Goal: Contribute content: Contribute content

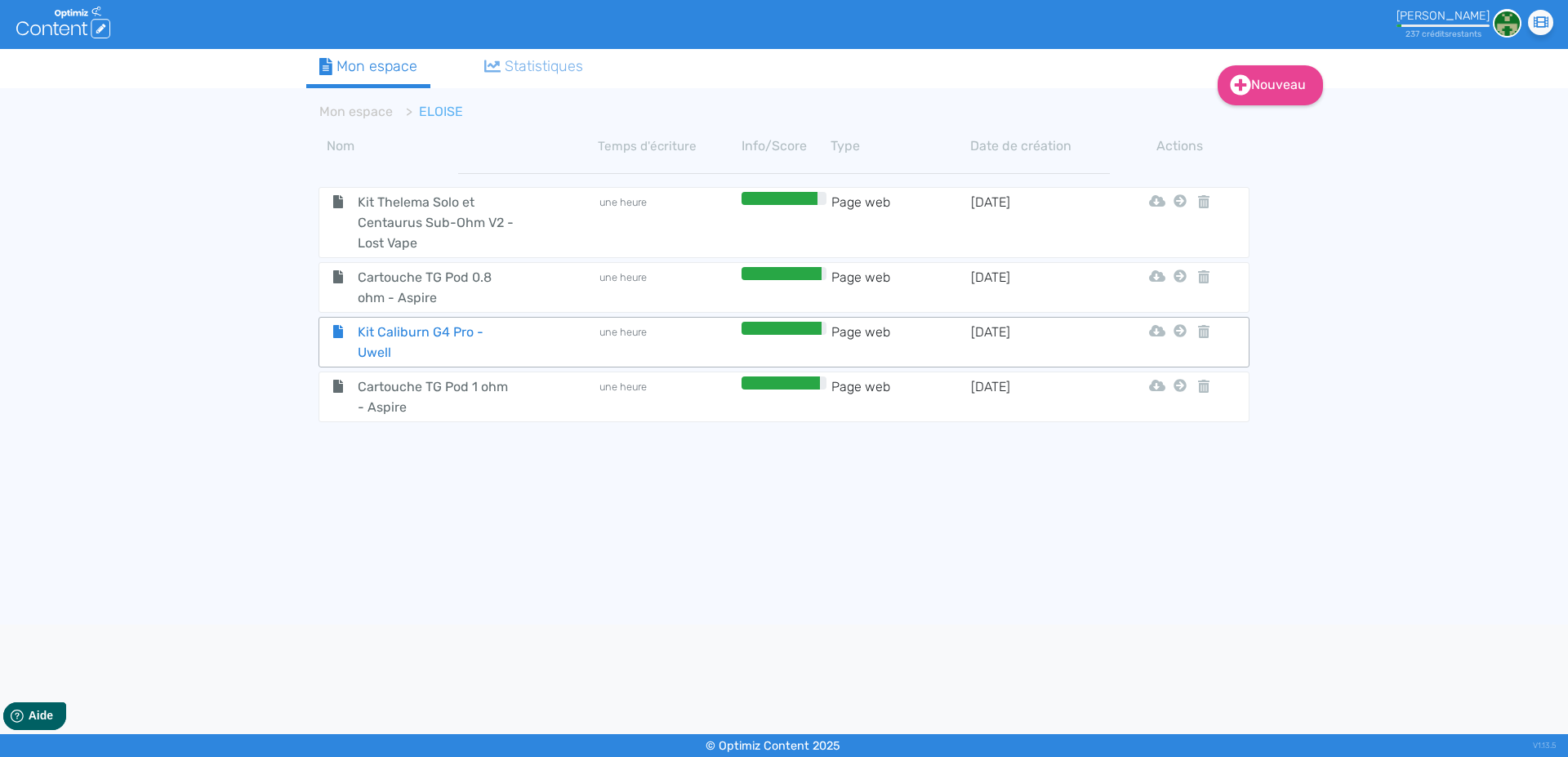
click at [385, 338] on span "Kit Caliburn G4 Pro - Uwell" at bounding box center [437, 342] width 183 height 41
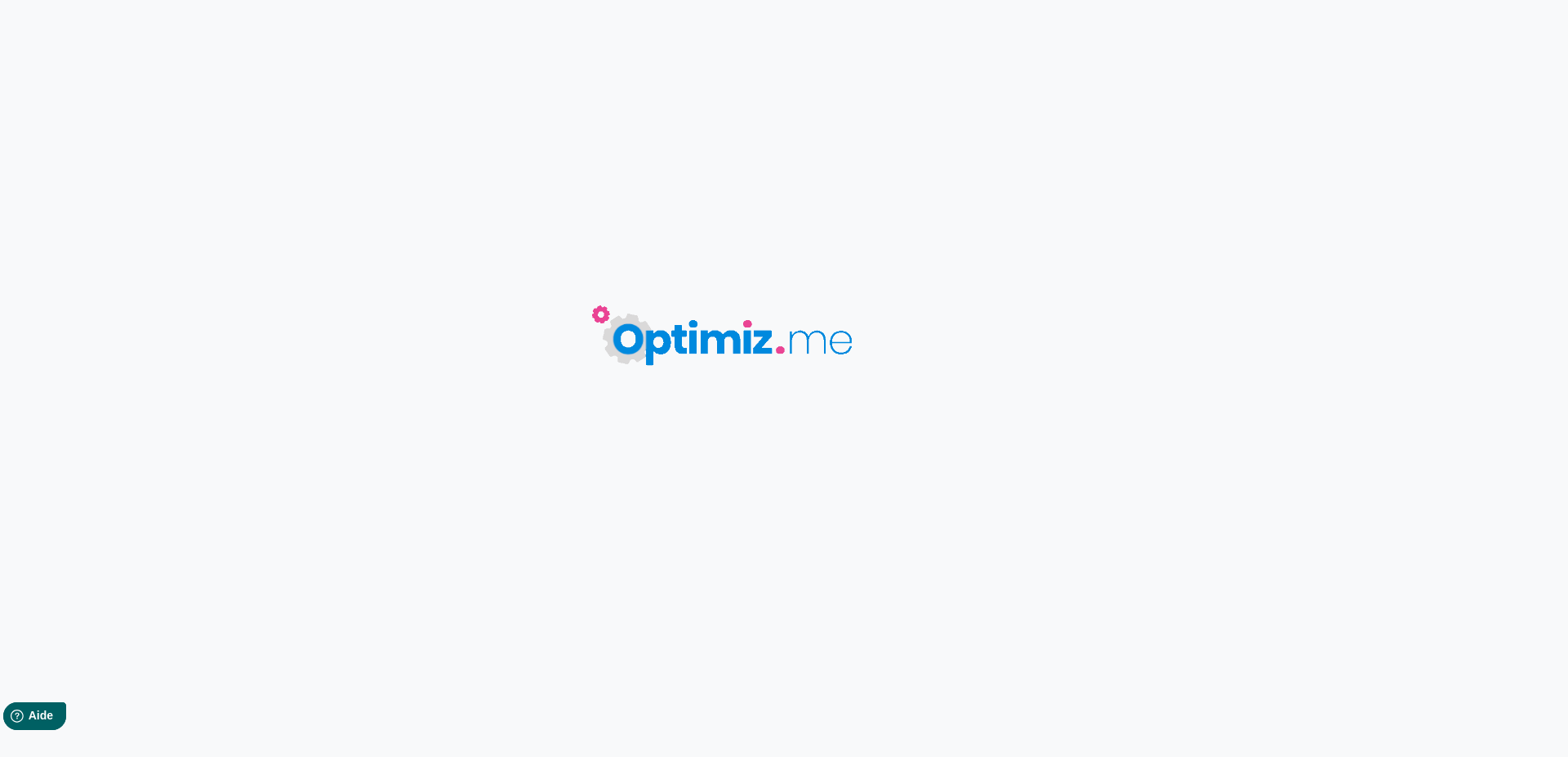
type input "Kit Caliburn G4 Pro - Uwell"
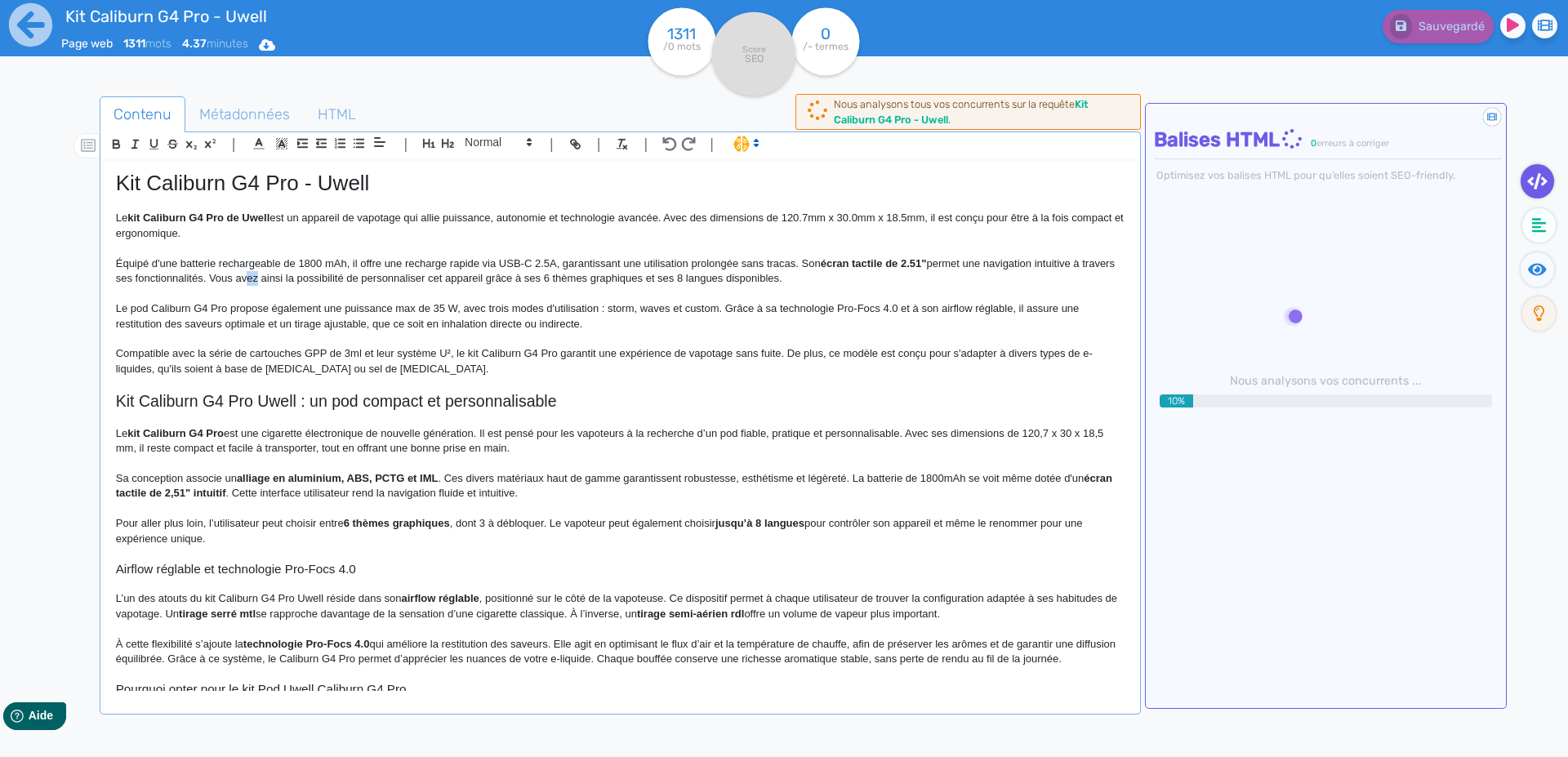
click at [286, 278] on p "Équipé d'une batterie rechargeable de 1800 mAh, il offre une recharge rapide vi…" at bounding box center [620, 272] width 1009 height 30
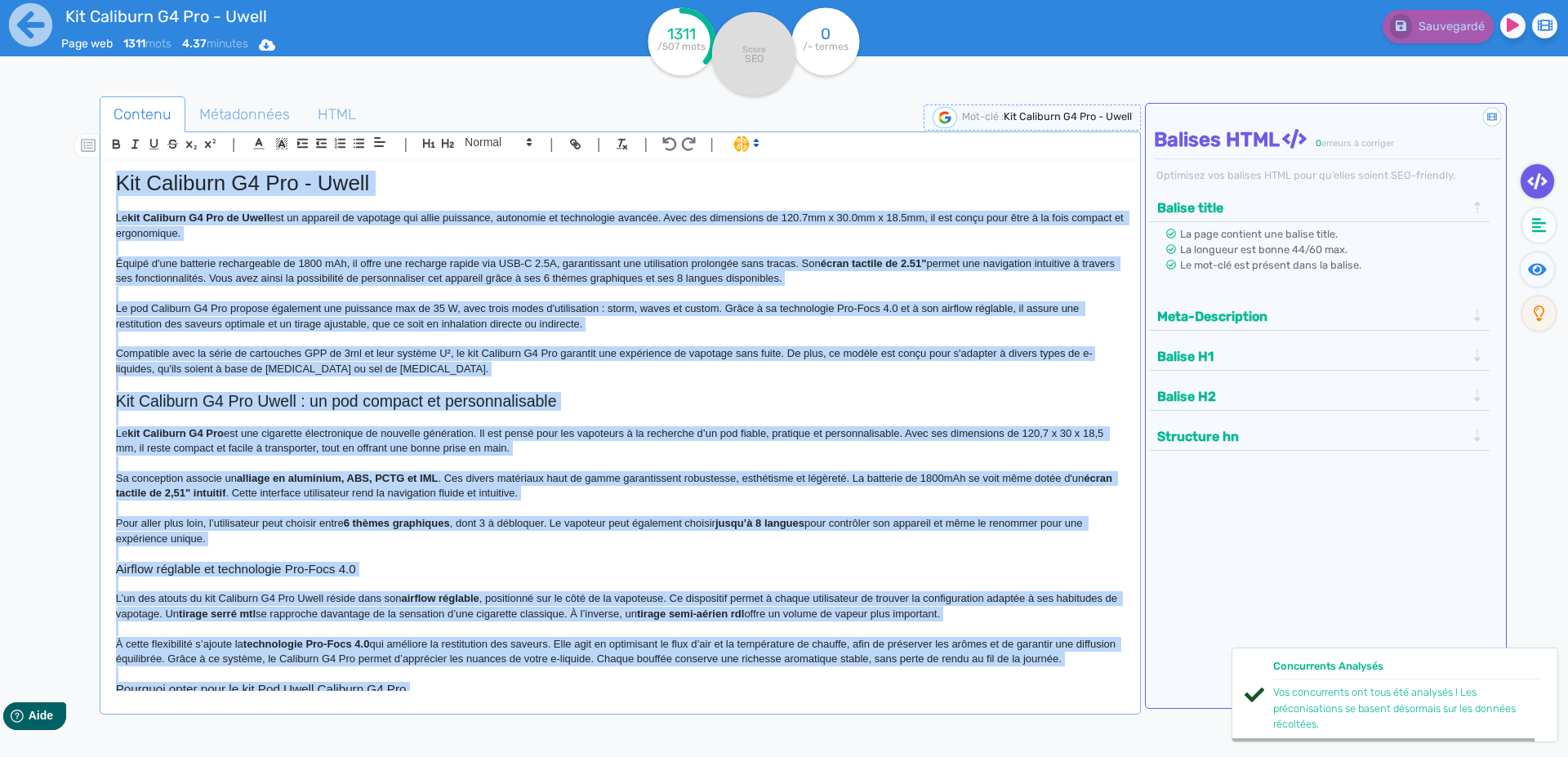
copy div "Lor Ipsumdol S7 Ame - Conse Ad eli Seddoeiu T4 Inc ut Labor etd ma aliquaen ad …"
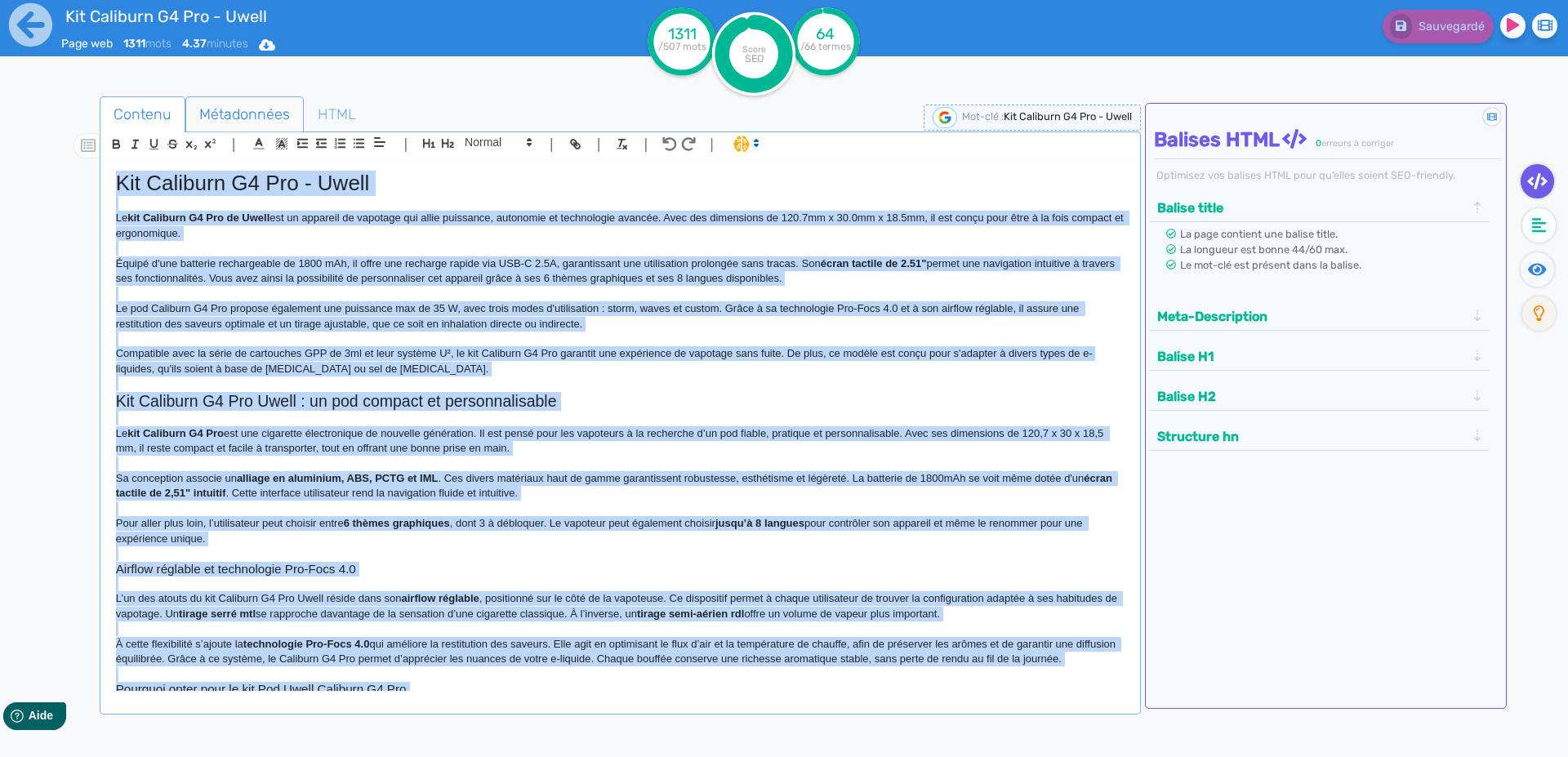
click at [230, 118] on span "Métadonnées" at bounding box center [244, 115] width 117 height 45
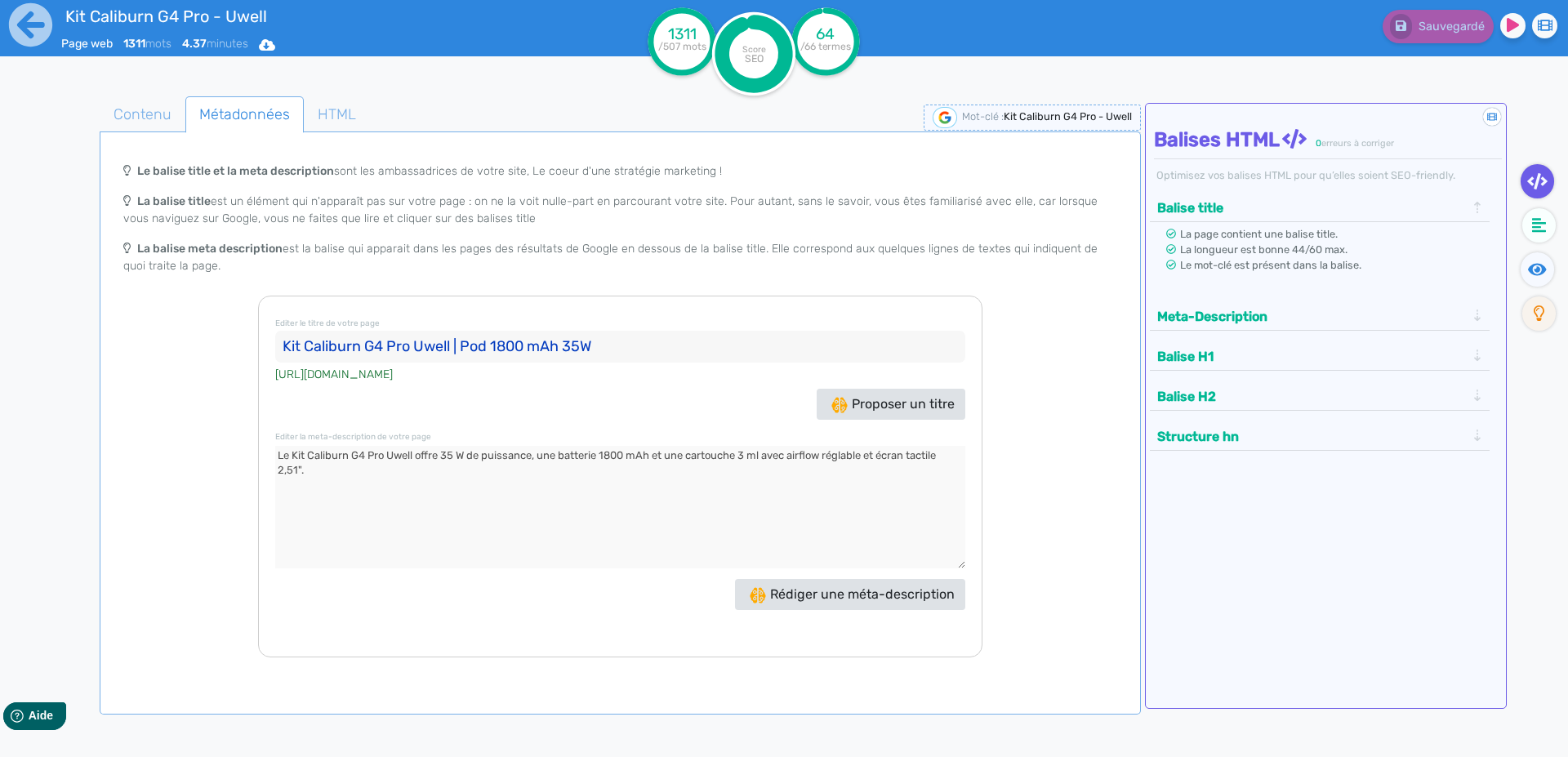
click at [323, 344] on input "Kit Caliburn G4 Pro Uwell | Pod 1800 mAh 35W" at bounding box center [620, 346] width 690 height 33
click at [601, 482] on textarea at bounding box center [620, 508] width 690 height 123
click at [26, 20] on icon at bounding box center [30, 25] width 45 height 45
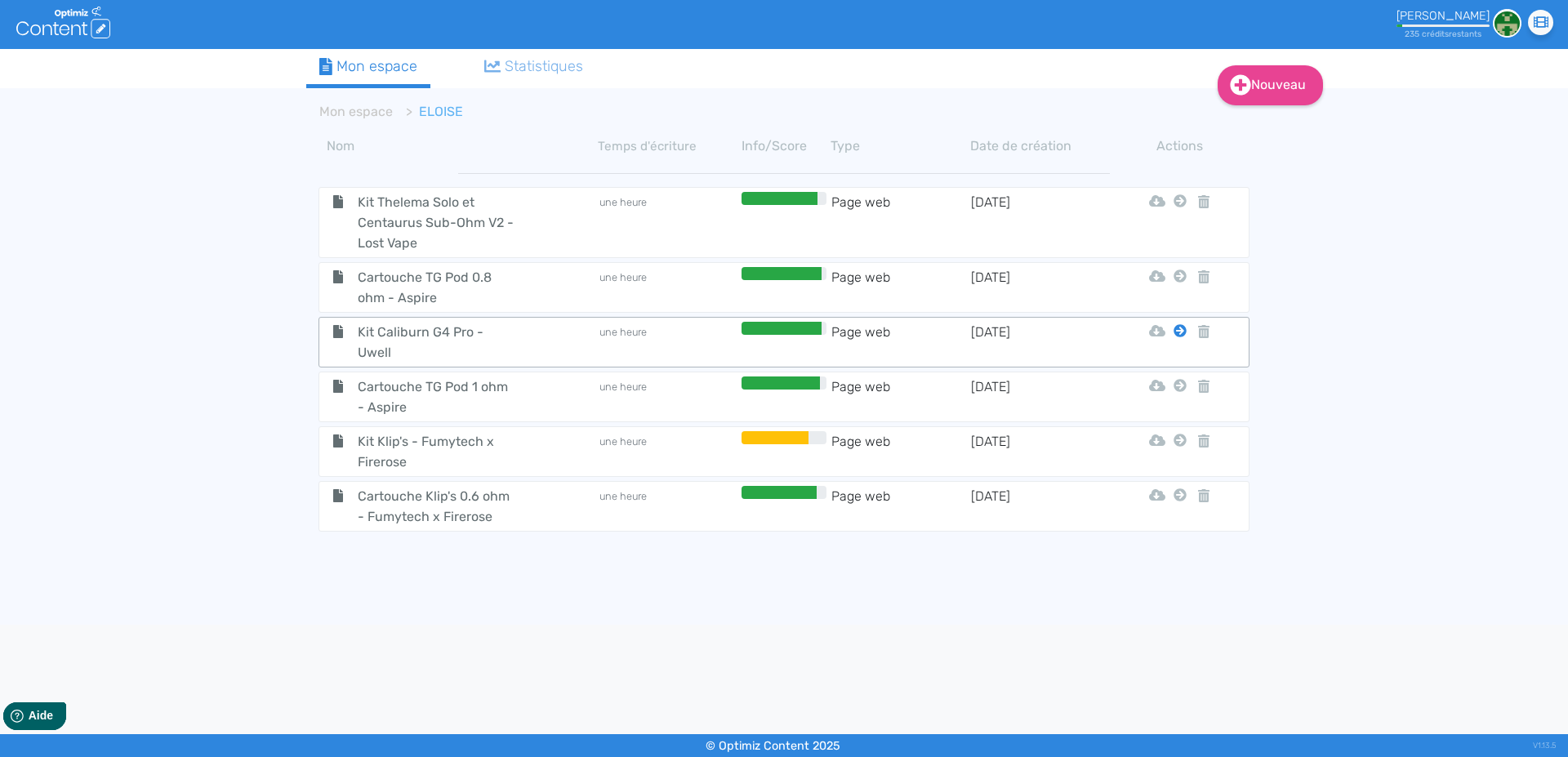
click at [1183, 333] on icon at bounding box center [1180, 330] width 13 height 13
click at [1182, 368] on button "Mon Espace" at bounding box center [1173, 371] width 141 height 26
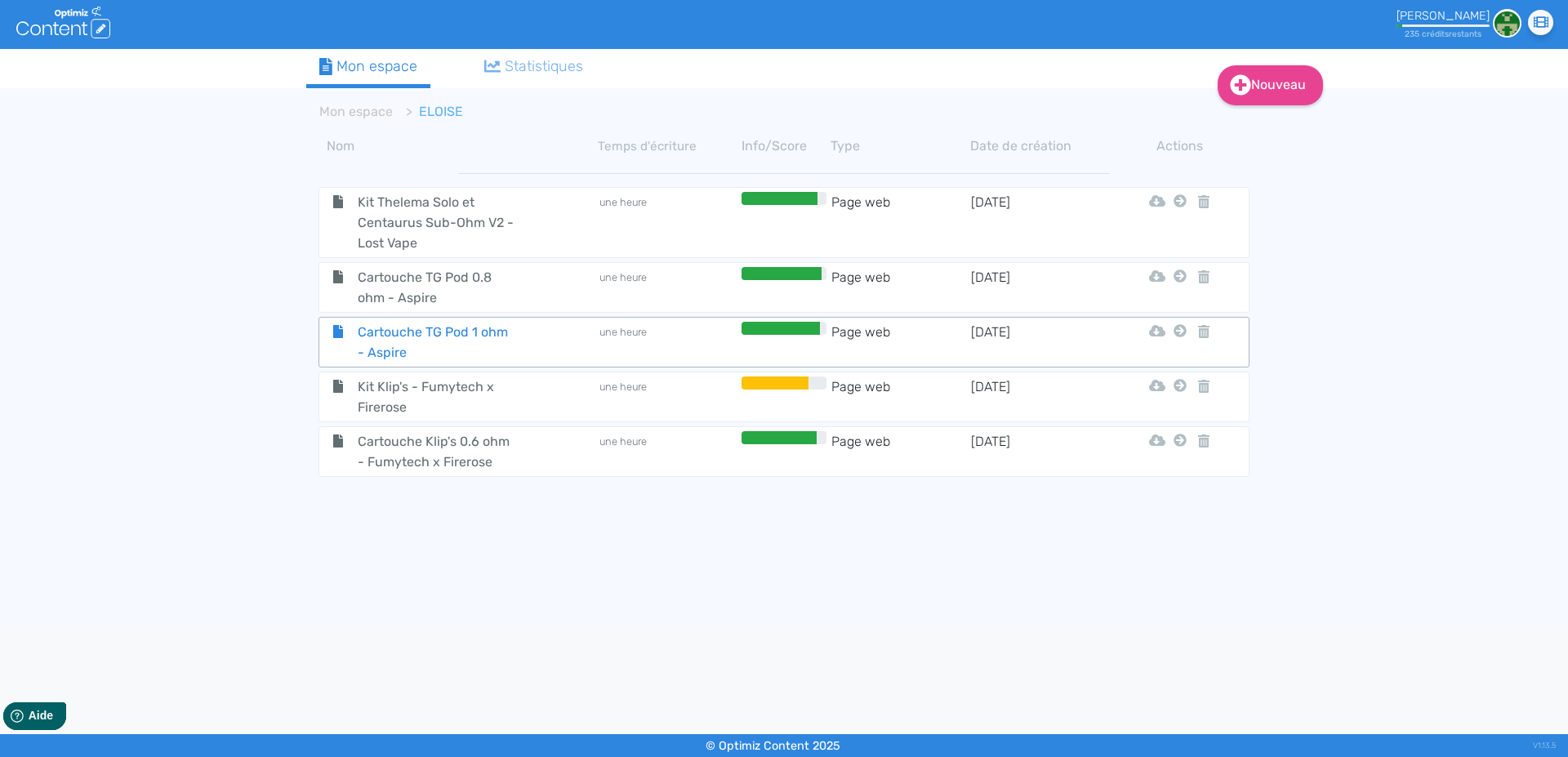
click at [414, 328] on span "Cartouche TG Pod 1 ohm - Aspire" at bounding box center [437, 342] width 183 height 41
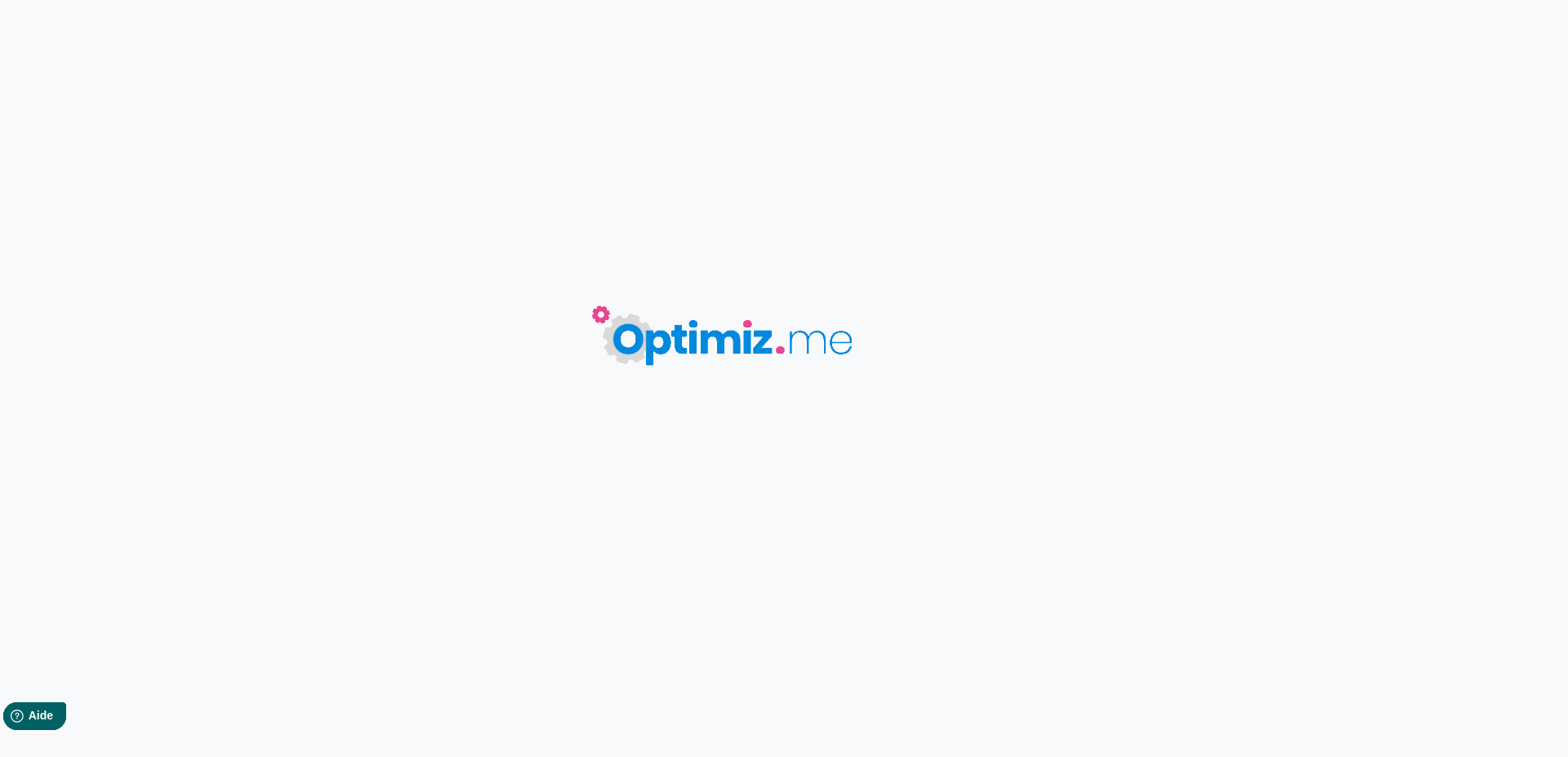
type input "Cartouche TG Pod 1 ohm - Aspire"
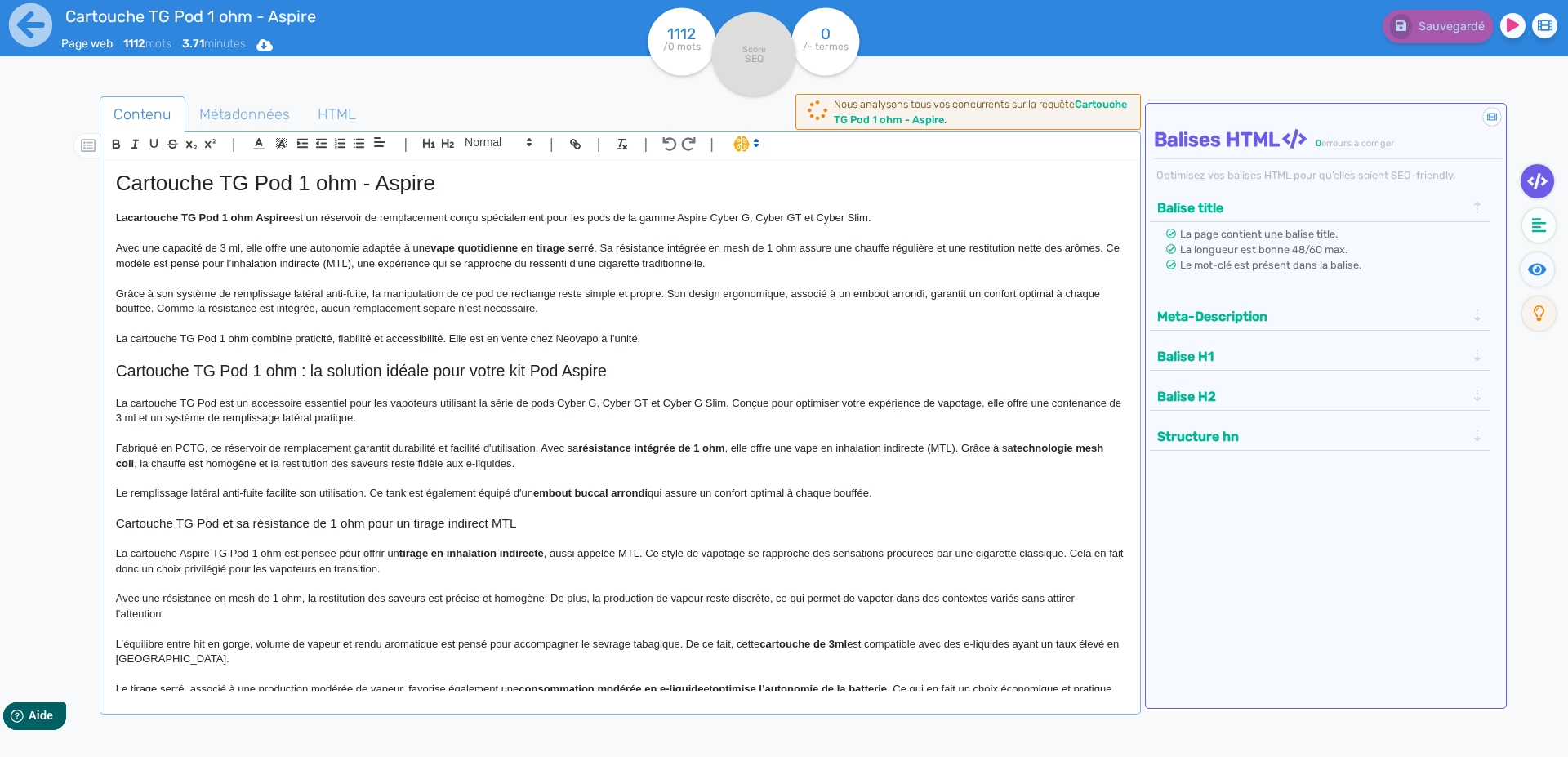
click at [304, 288] on p "Grâce à son système de remplissage latéral anti-fuite, la manipulation de ce po…" at bounding box center [620, 302] width 1009 height 30
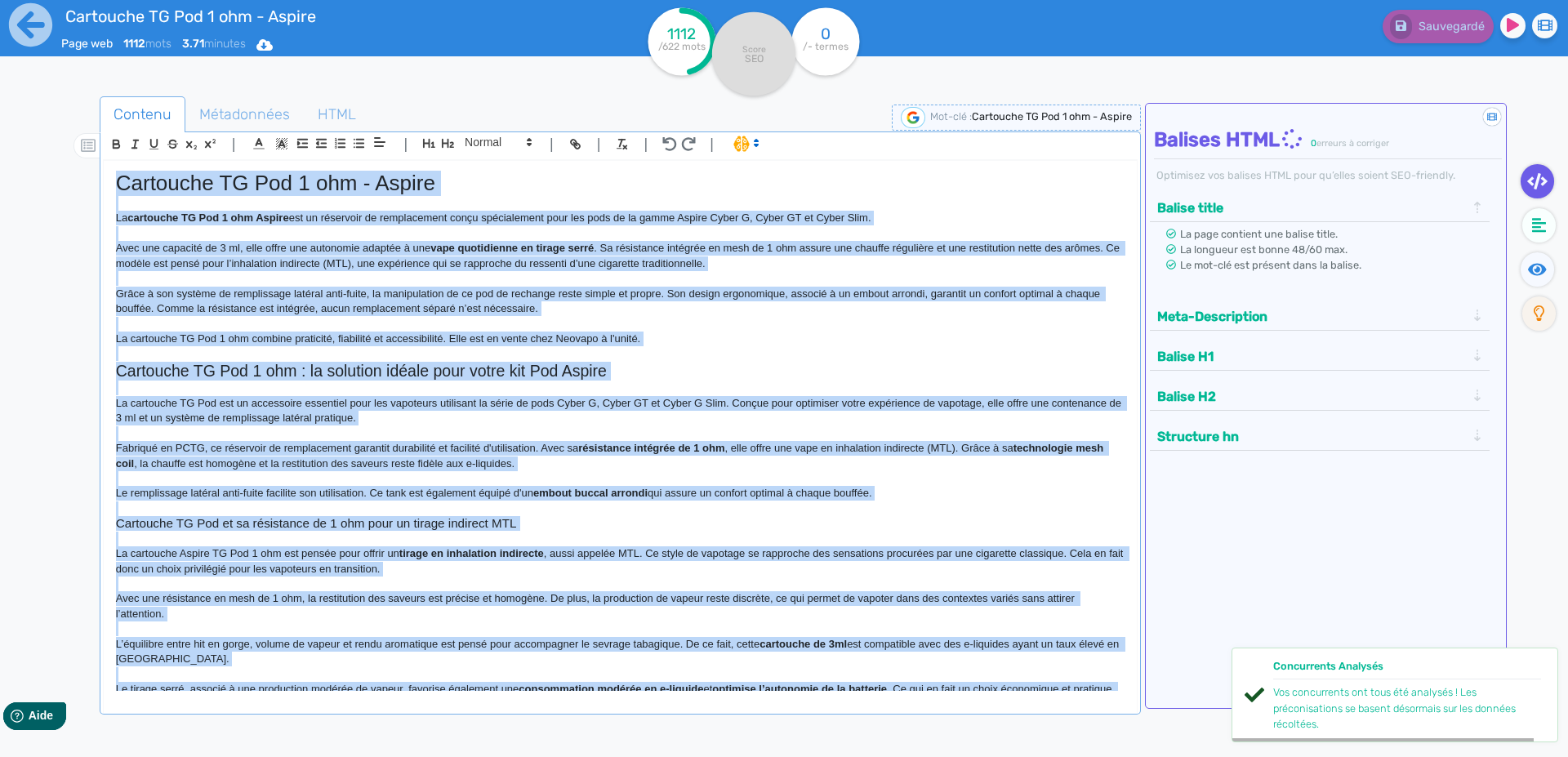
copy div "Loremipsu DO Sit 8 ame - Consec Ad elitseddo EI Tem 4 inc Utlabo etd ma aliquae…"
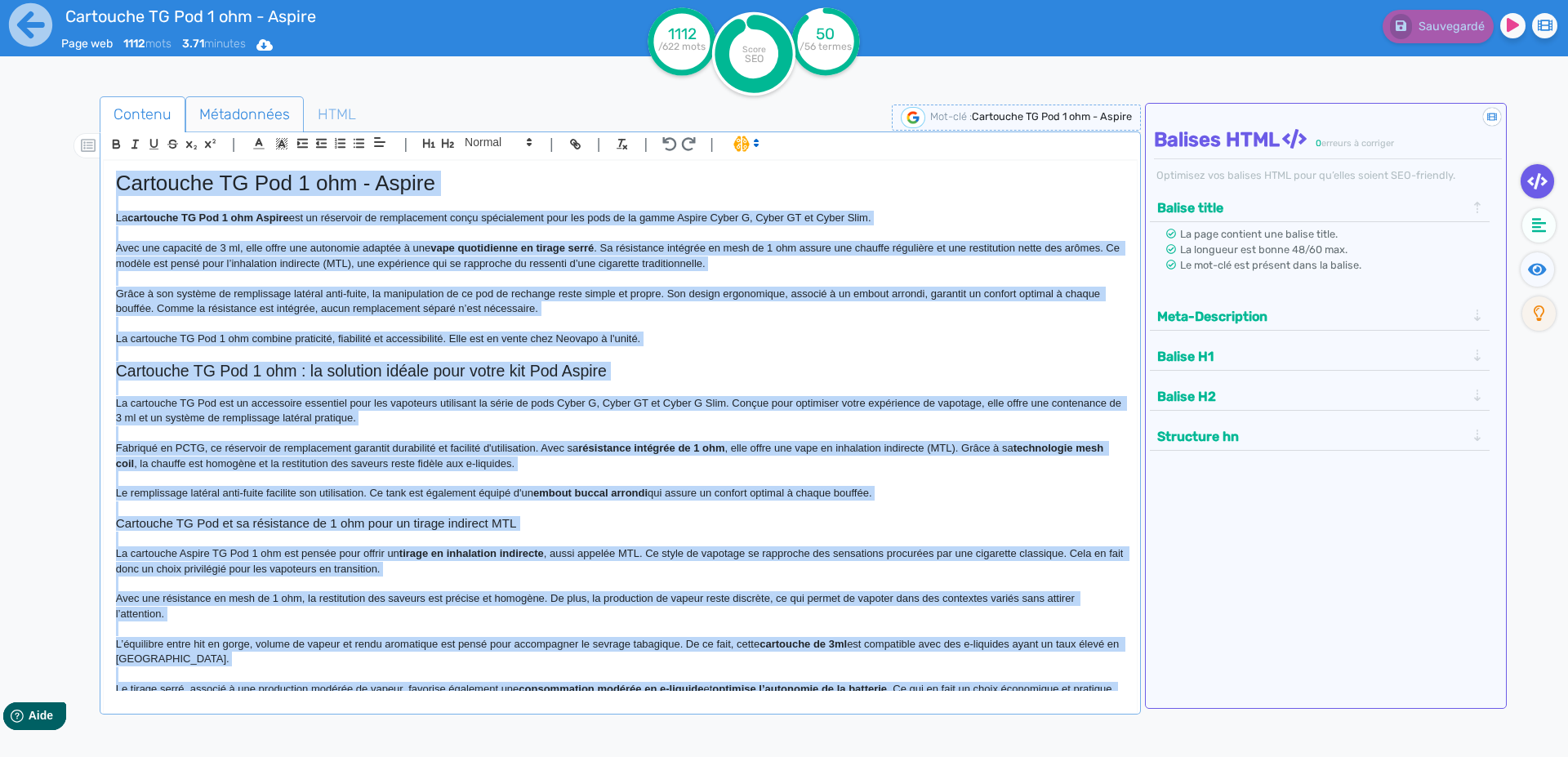
click at [240, 110] on span "Métadonnées" at bounding box center [244, 115] width 117 height 45
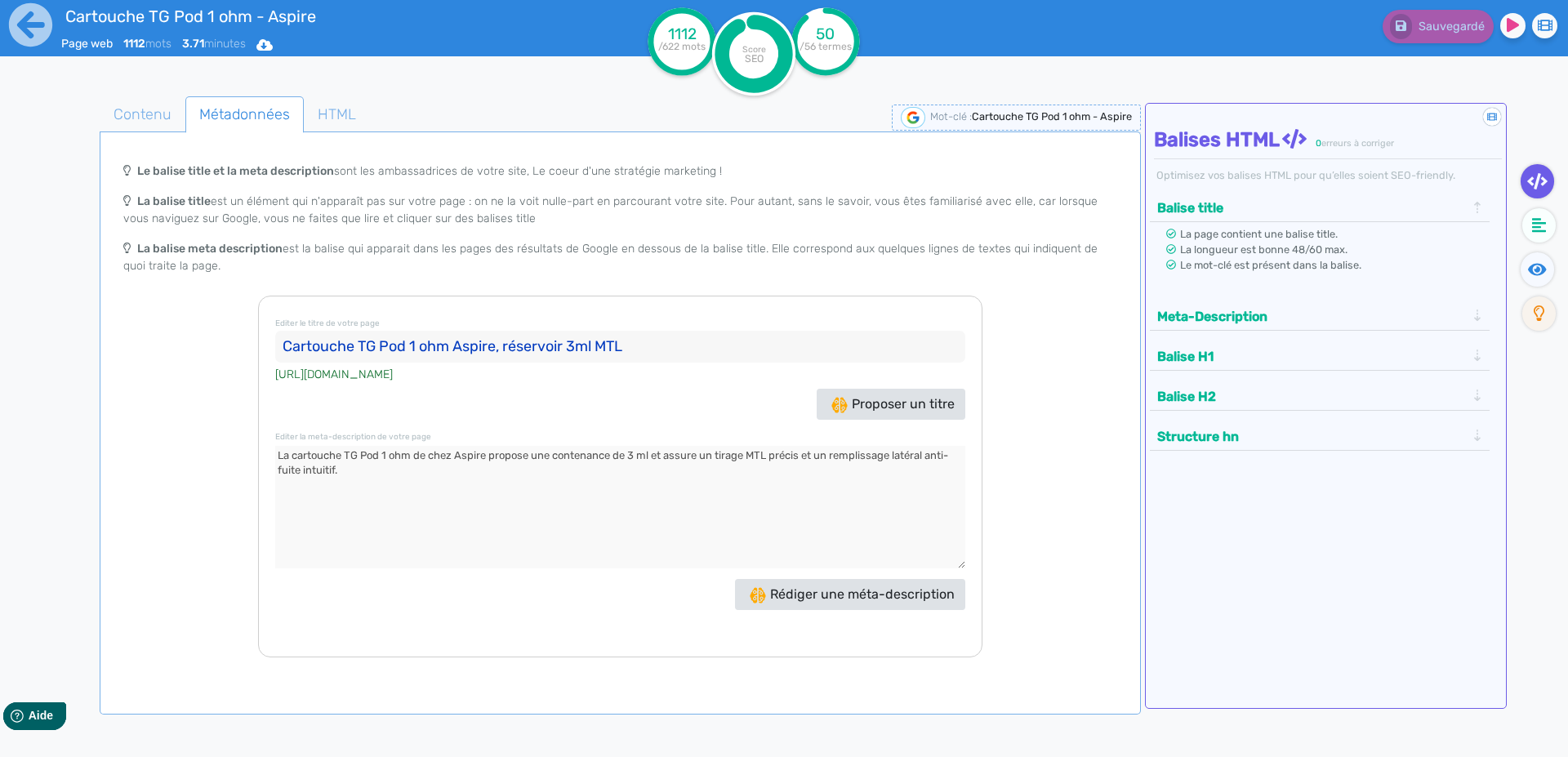
click at [378, 350] on input "Cartouche TG Pod 1 ohm Aspire, réservoir 3ml MTL" at bounding box center [620, 346] width 690 height 33
drag, startPoint x: 394, startPoint y: 472, endPoint x: 439, endPoint y: 426, distance: 64.4
click at [398, 463] on textarea at bounding box center [620, 508] width 690 height 123
click at [25, 23] on icon at bounding box center [30, 25] width 45 height 45
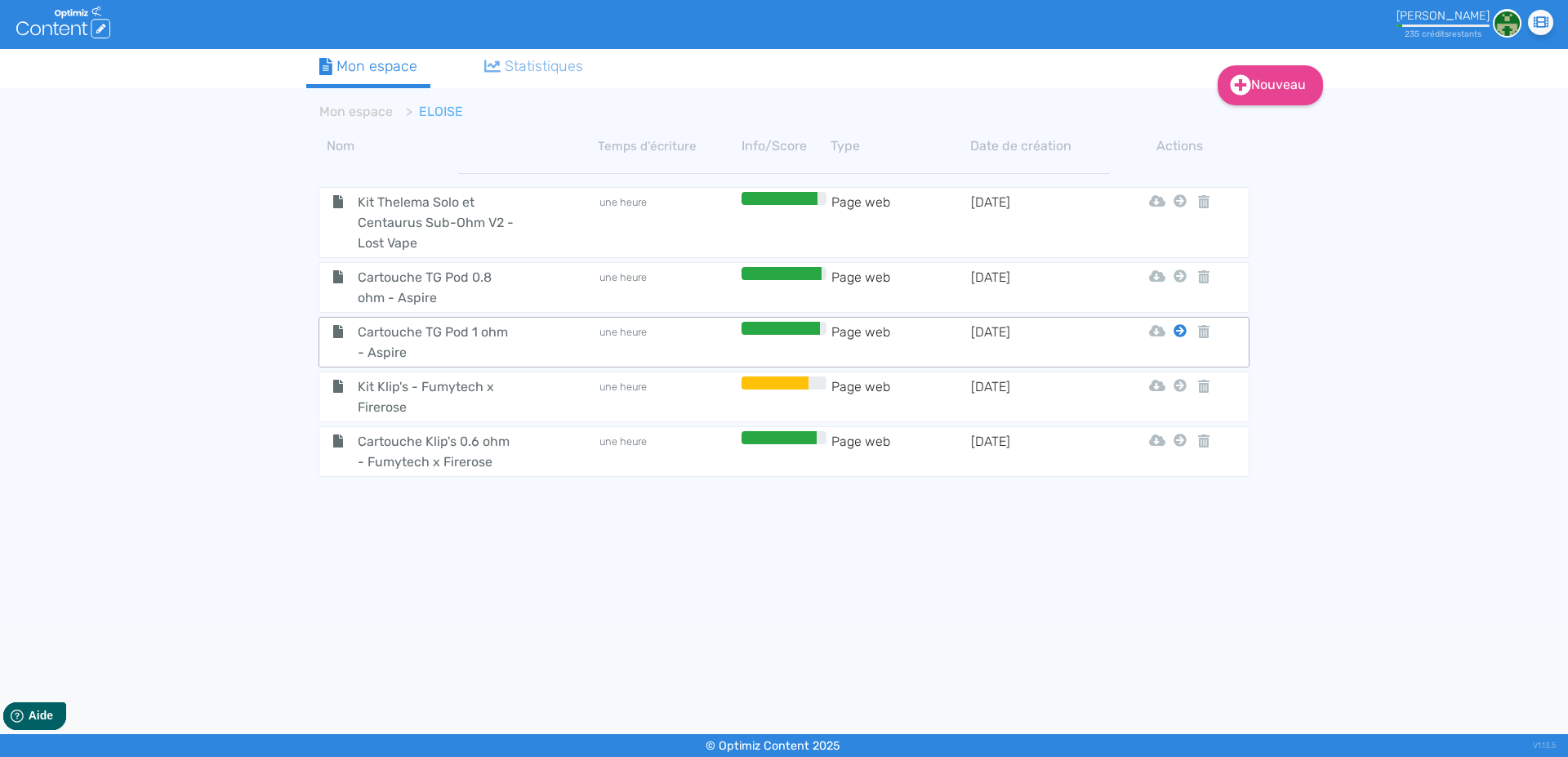
click at [1179, 332] on icon at bounding box center [1180, 330] width 13 height 13
click at [1173, 374] on button "Mon Espace" at bounding box center [1173, 371] width 141 height 26
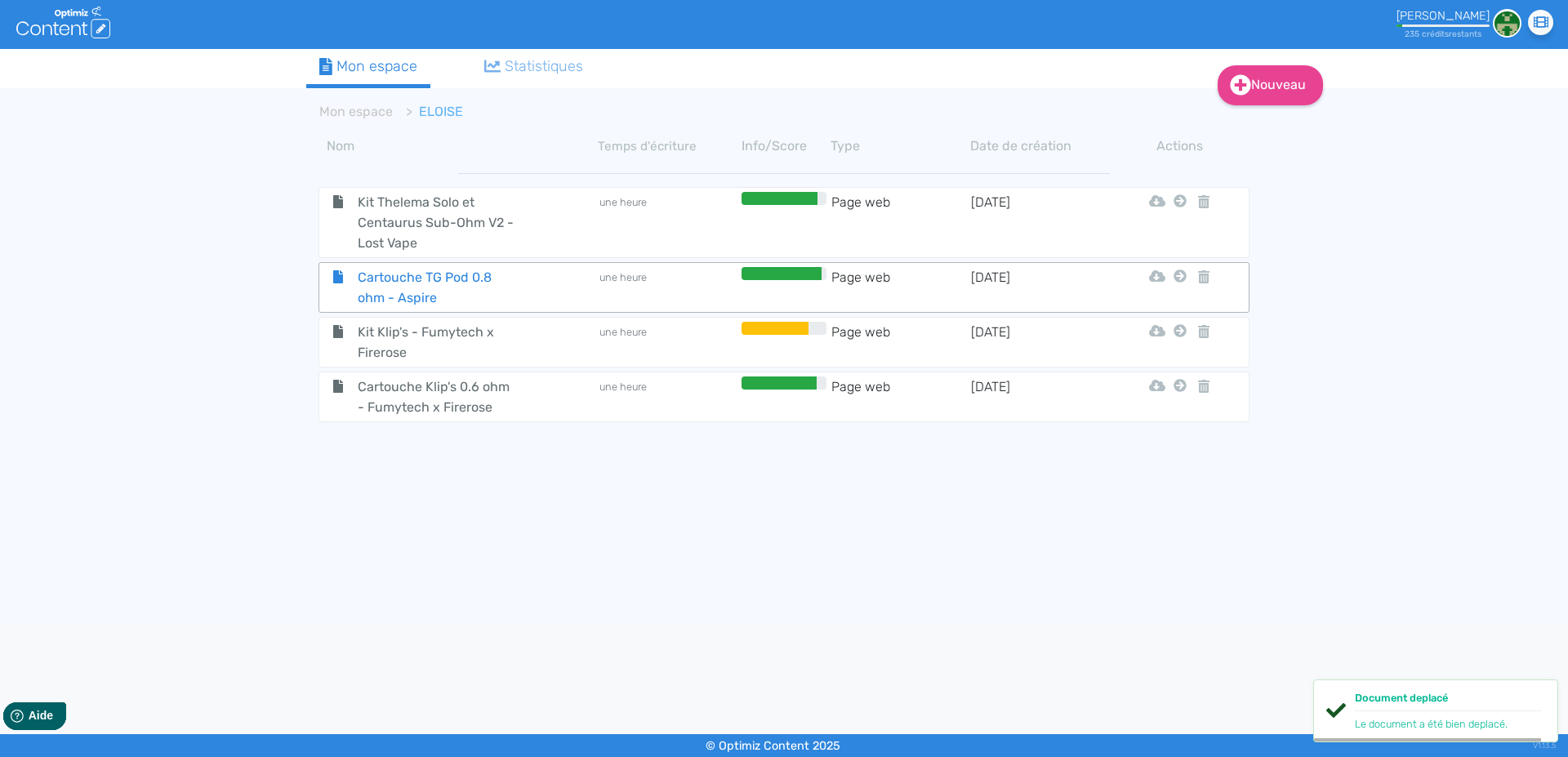
click at [381, 277] on span "Cartouche TG Pod 0.8 ohm - Aspire" at bounding box center [437, 288] width 183 height 41
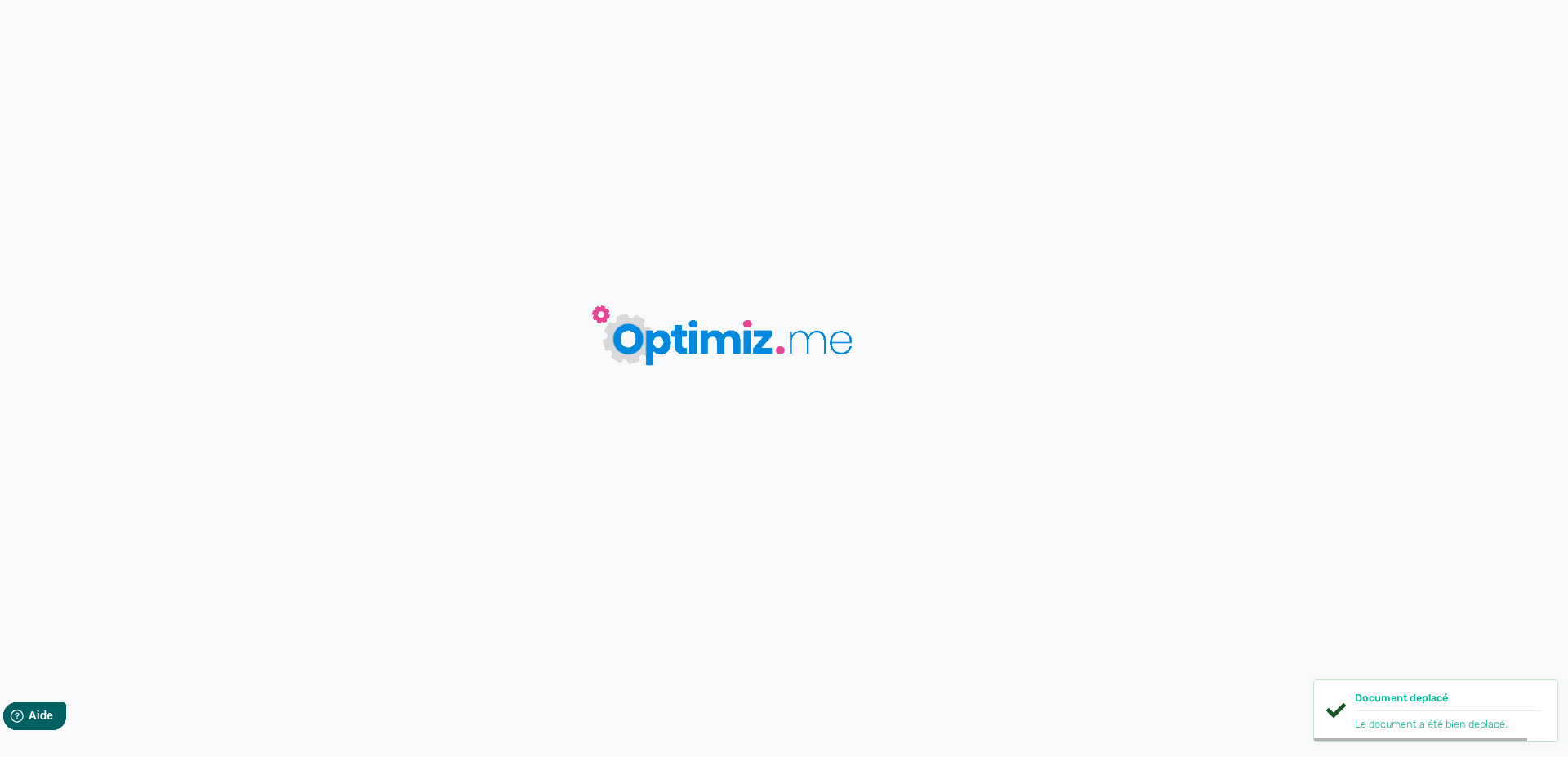
type input "Cartouche TG Pod 0.8 ohm - Aspire"
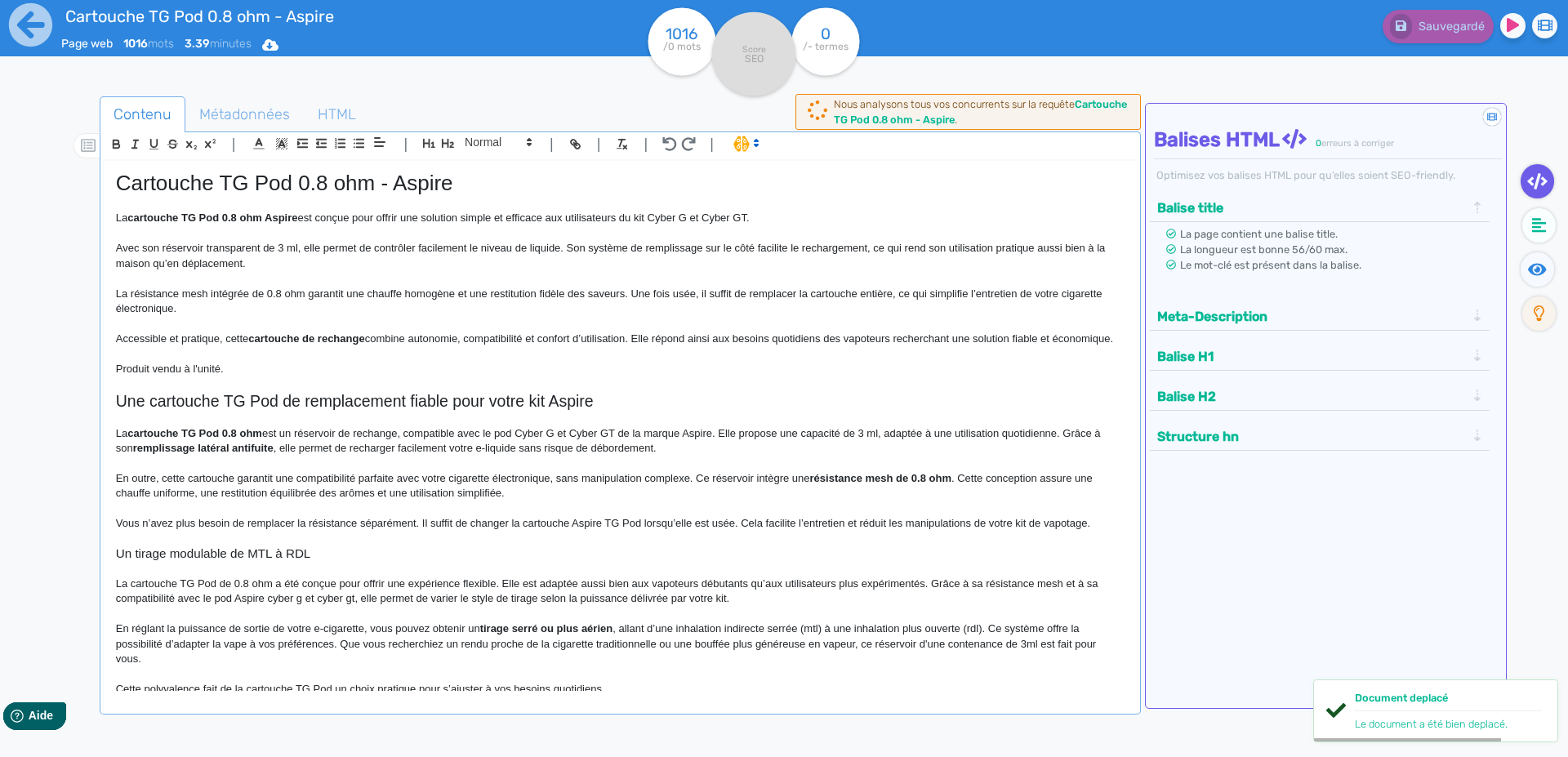
click at [383, 330] on p at bounding box center [620, 324] width 1009 height 15
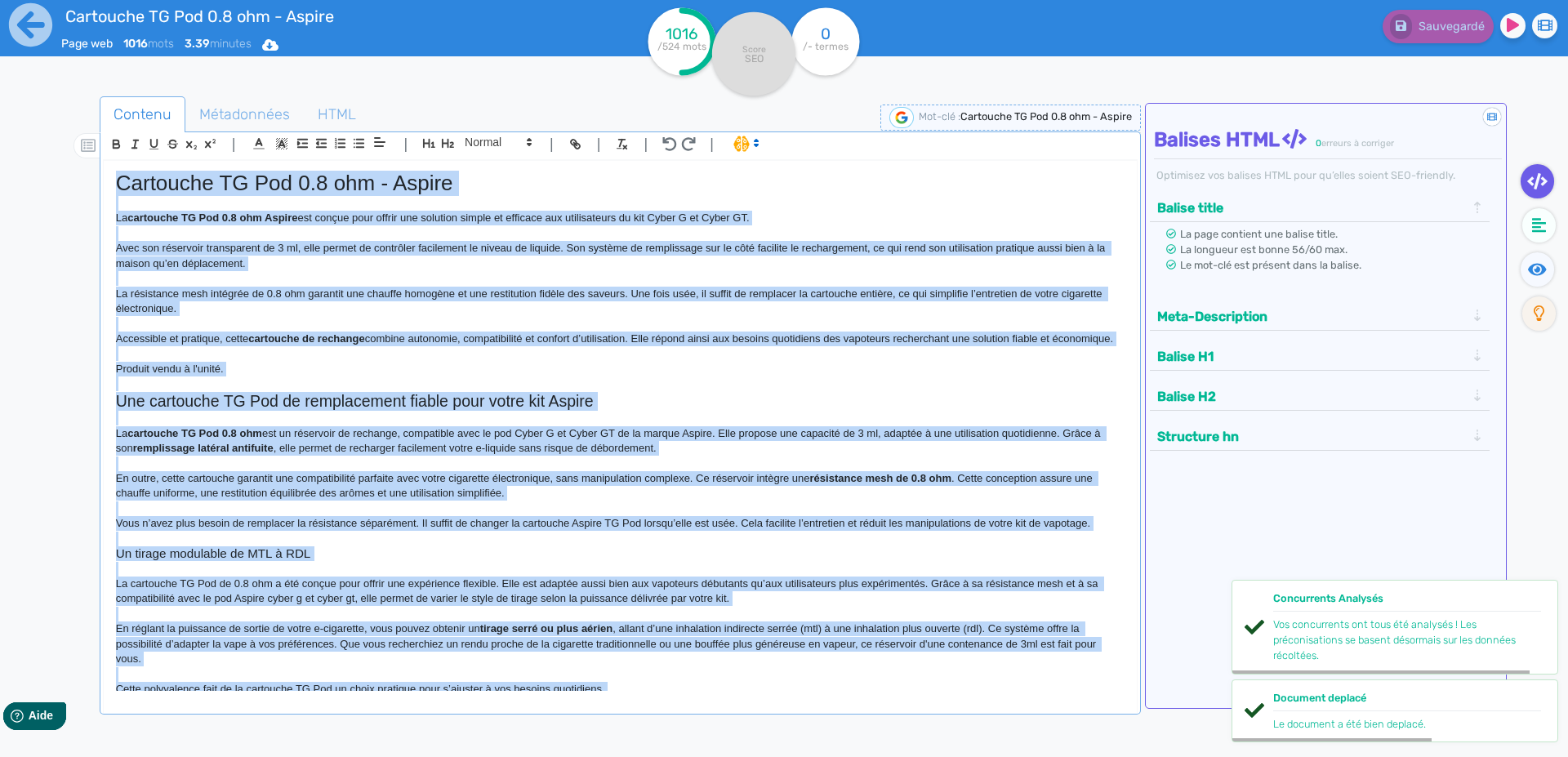
copy div "Loremipsu DO Sit 9.4 ame - Consec Ad elitseddo EI Tem 8.5 inc Utlabo etd magnaa…"
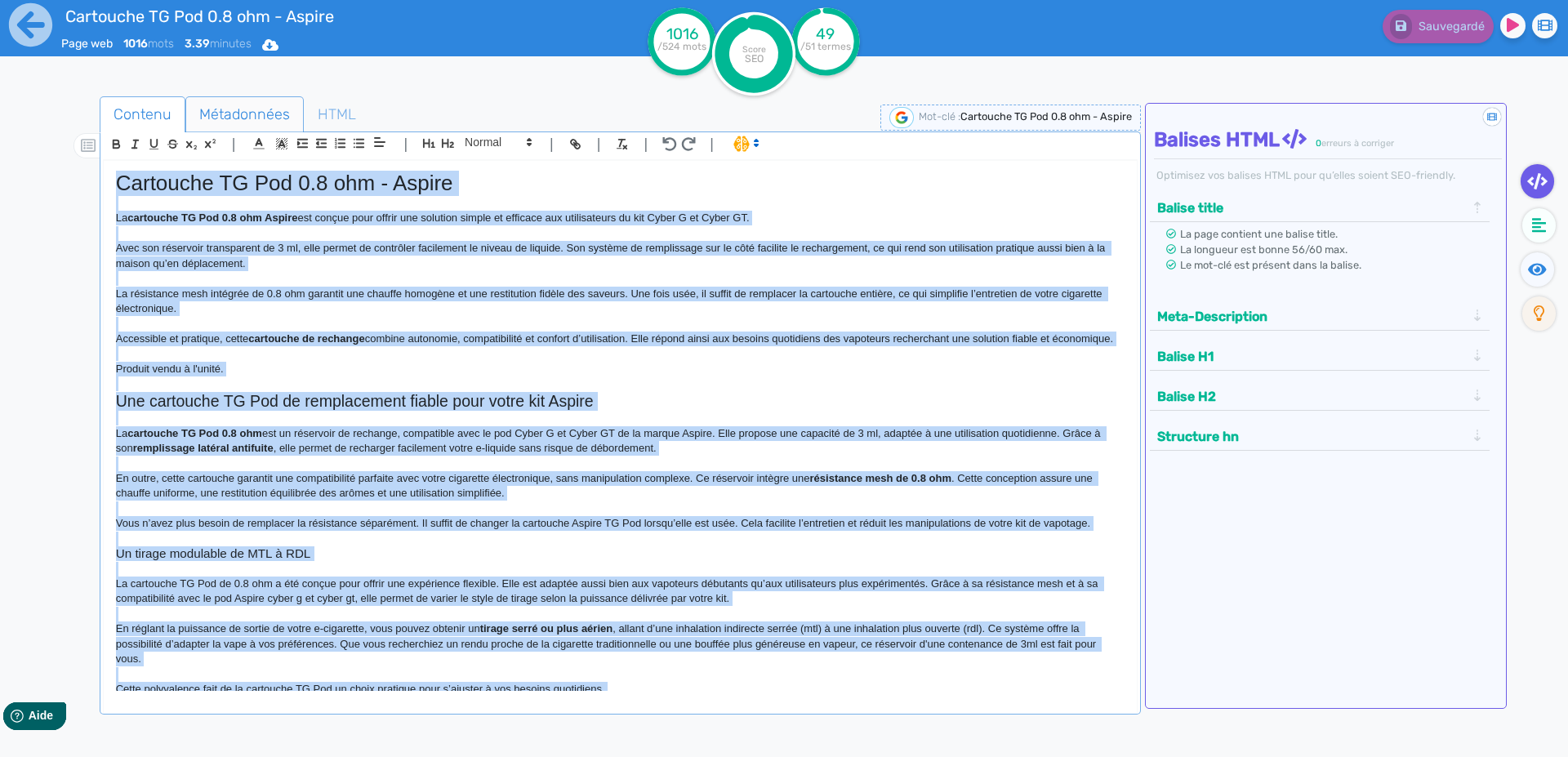
click at [249, 111] on span "Métadonnées" at bounding box center [244, 115] width 117 height 45
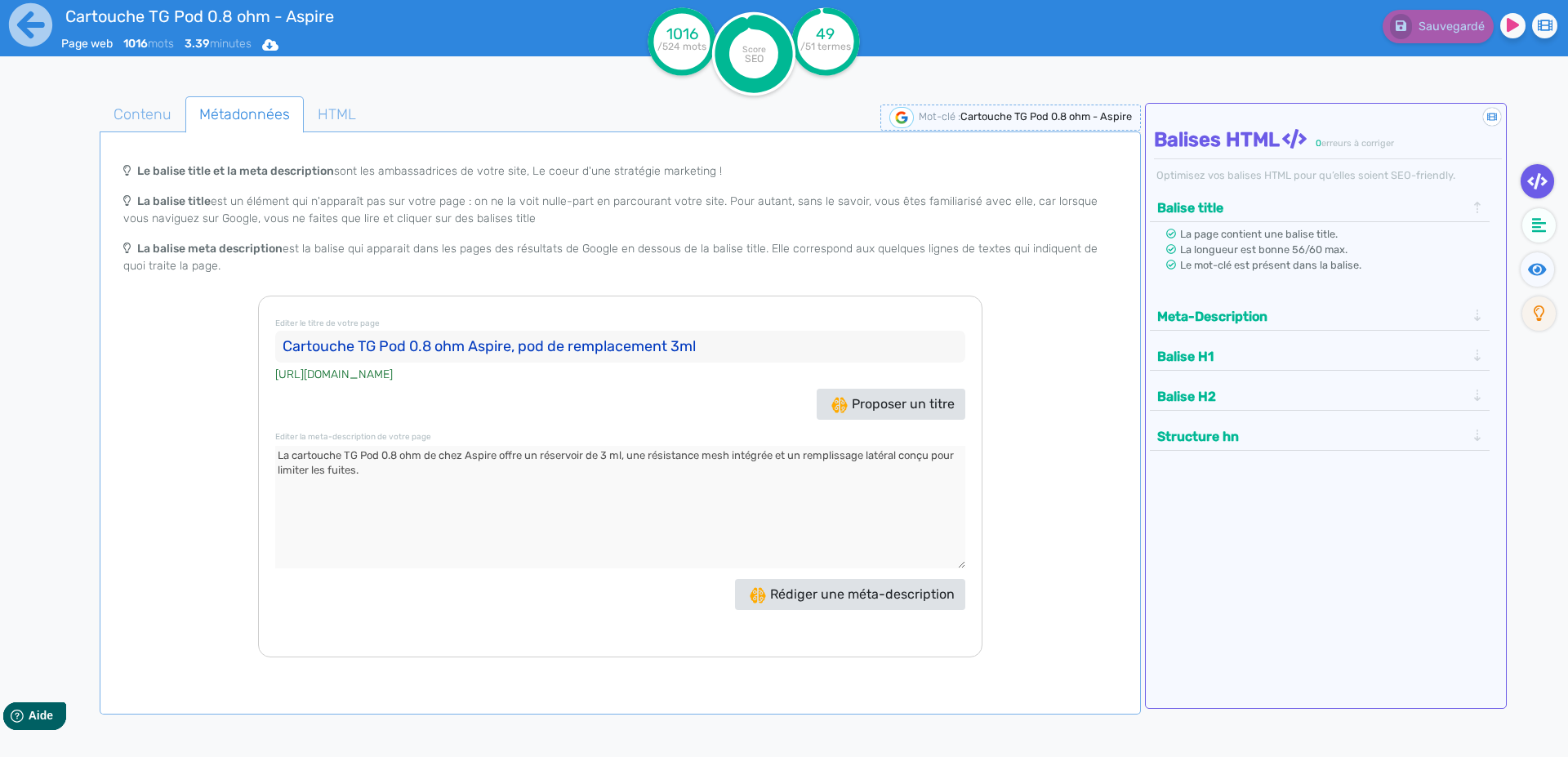
drag, startPoint x: 384, startPoint y: 342, endPoint x: 391, endPoint y: 338, distance: 8.1
click at [384, 340] on input "Cartouche TG Pod 0.8 ohm Aspire, pod de remplacement 3ml" at bounding box center [620, 346] width 690 height 33
drag, startPoint x: 487, startPoint y: 460, endPoint x: 525, endPoint y: 427, distance: 50.3
click at [488, 457] on textarea at bounding box center [620, 508] width 690 height 123
click at [20, 25] on icon at bounding box center [30, 25] width 45 height 45
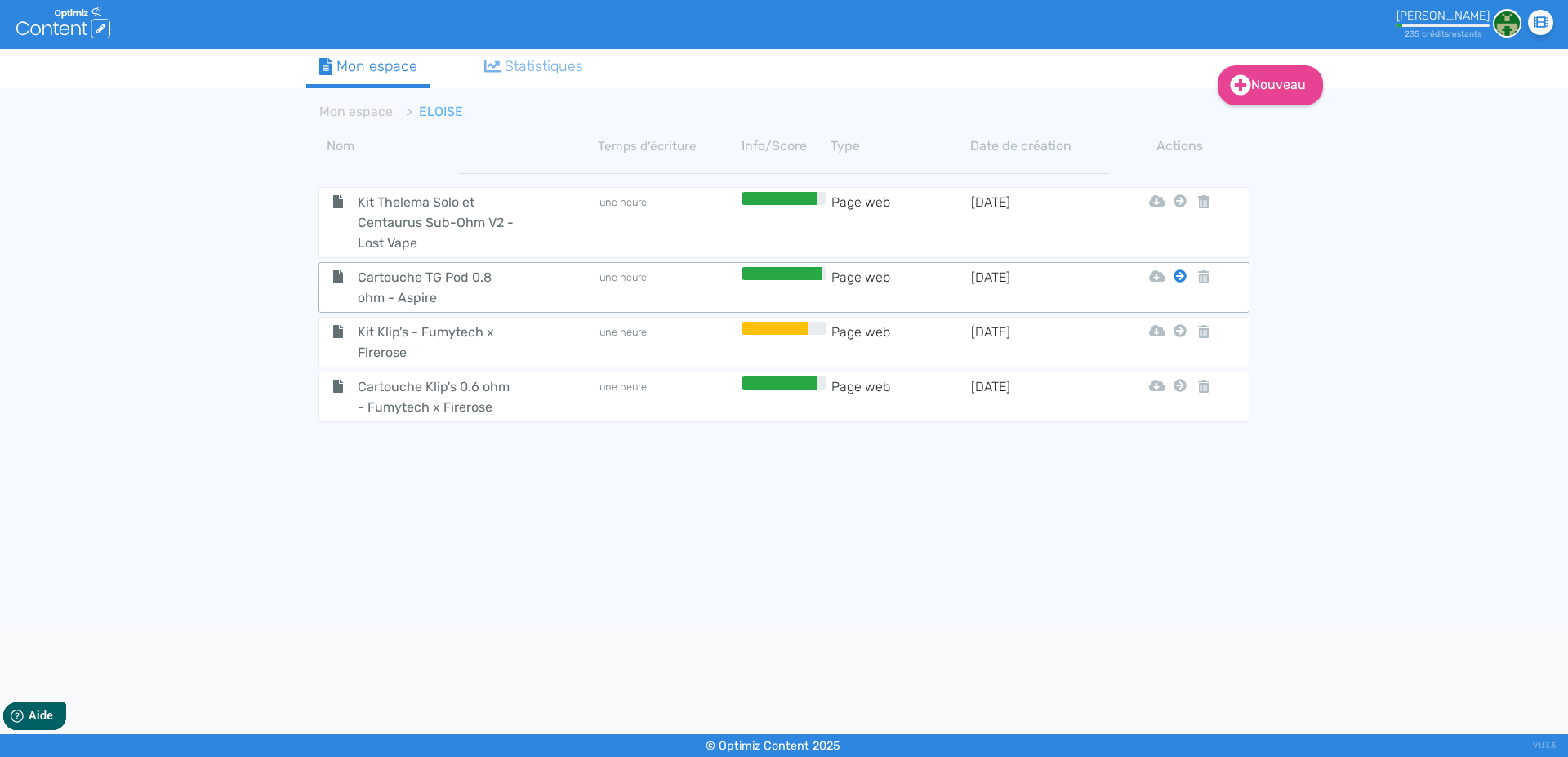
click at [1179, 278] on icon at bounding box center [1180, 276] width 13 height 13
click at [1171, 318] on button "Mon Espace" at bounding box center [1173, 316] width 141 height 26
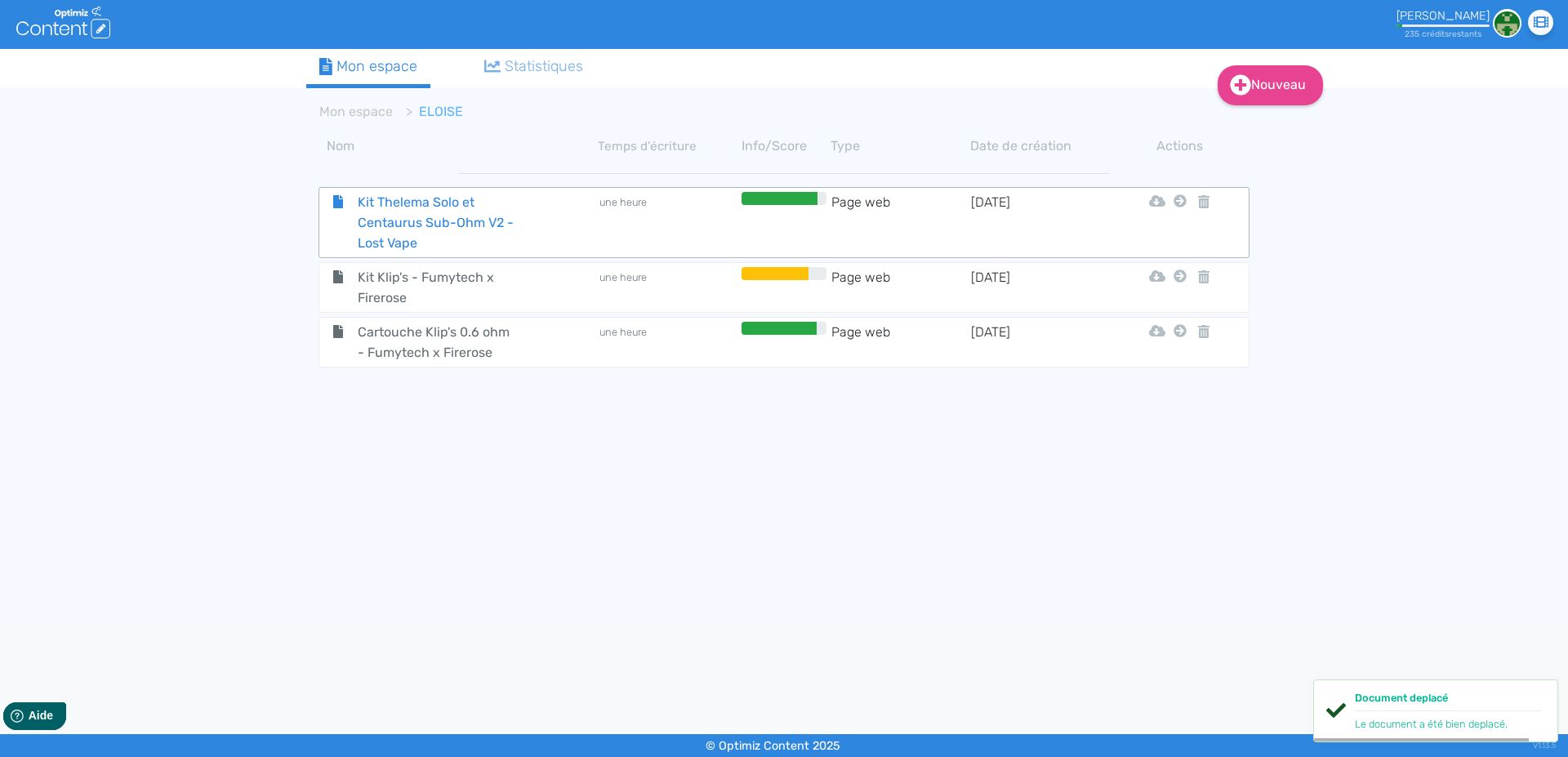
click at [374, 219] on span "Kit Thelema Solo et Centaurus Sub-Ohm V2 - Lost Vape" at bounding box center [437, 223] width 183 height 61
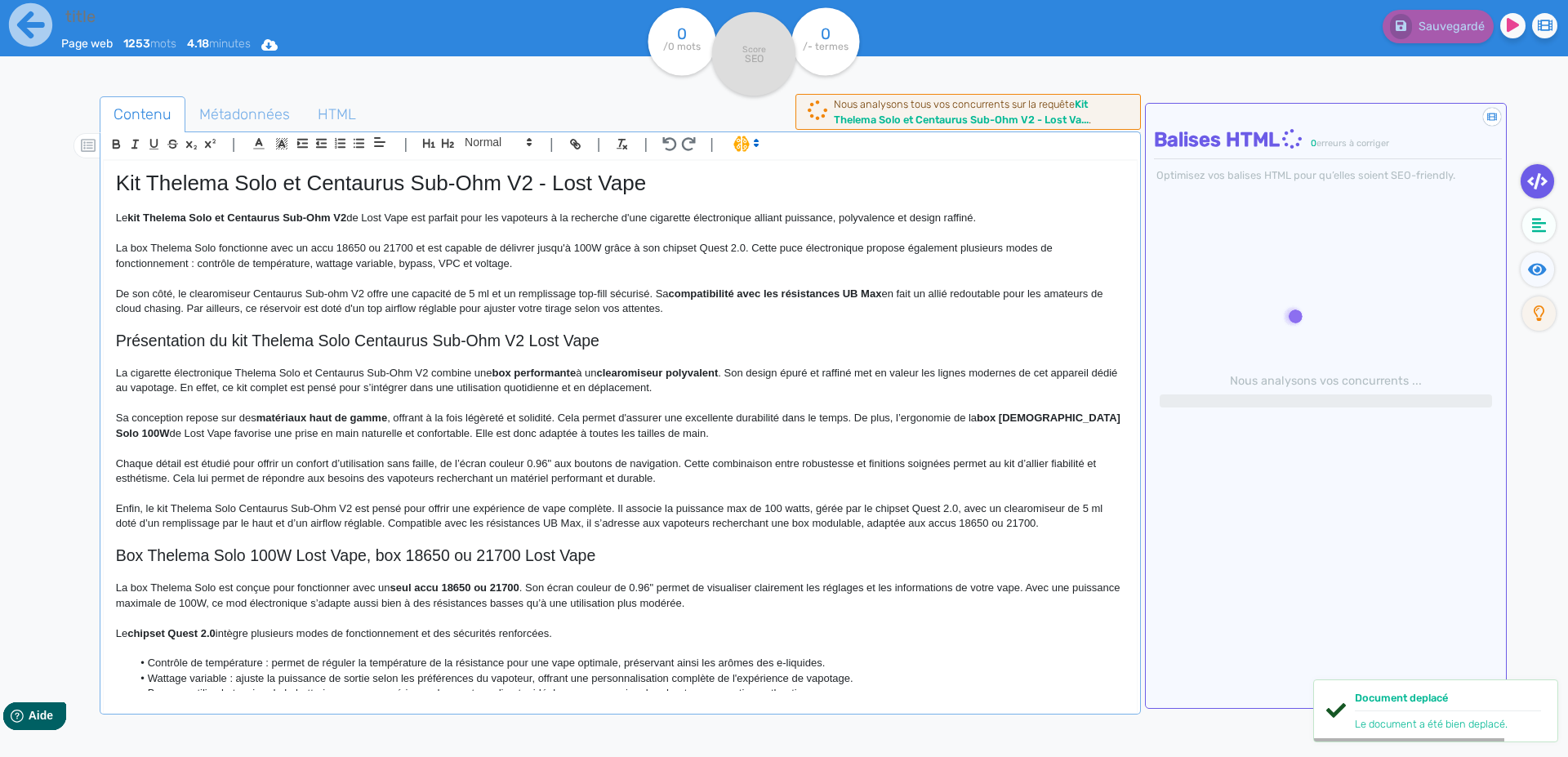
type input "Kit Thelema Solo et Centaurus Sub-Ohm V2 - Lost Vape"
click at [339, 340] on h2 "Présentation du kit Thelema Solo Centaurus Sub-Ohm V2 Lost Vape" at bounding box center [620, 340] width 1009 height 19
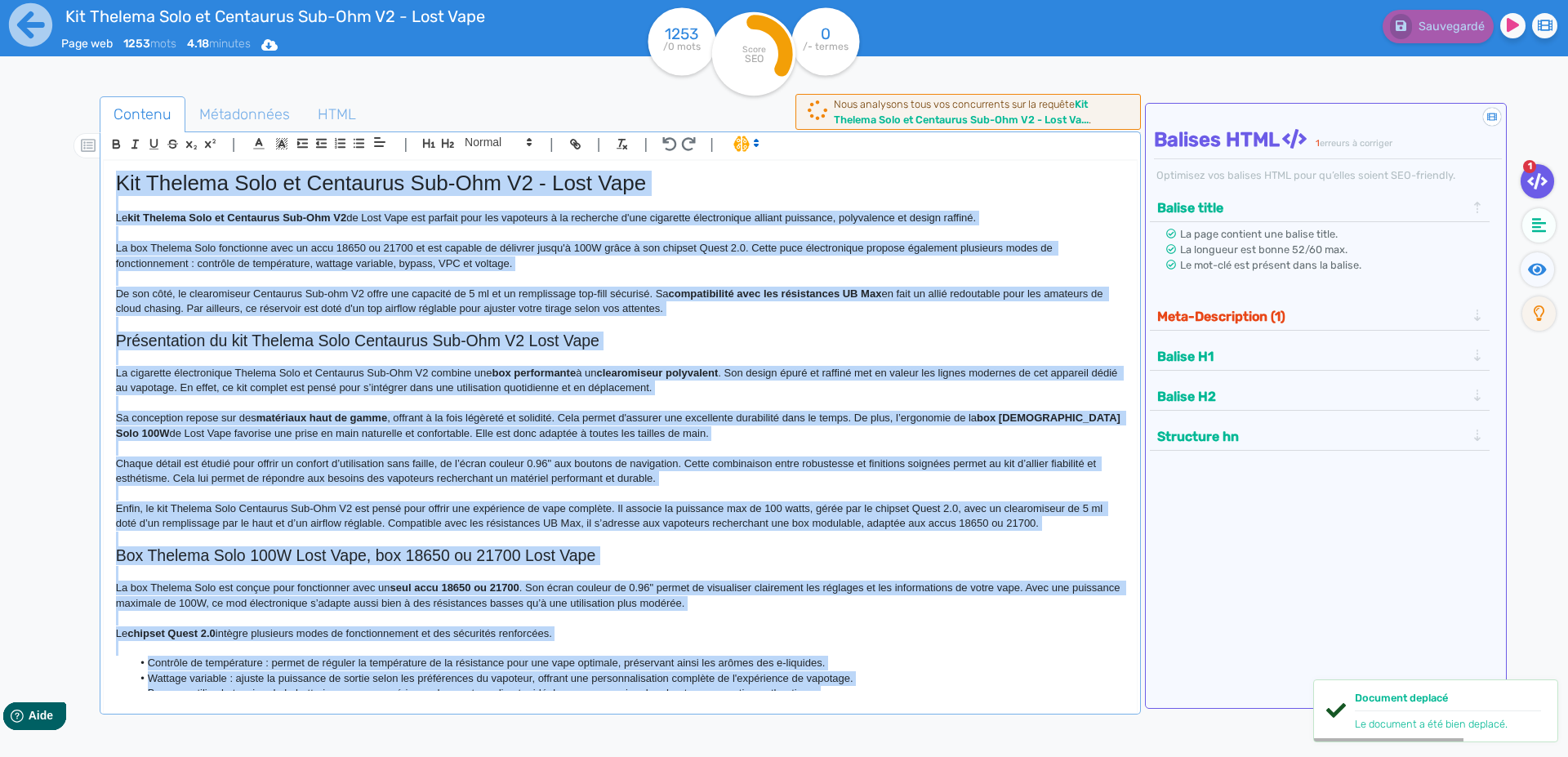
copy div "Lor Ipsumdo Sita co Adipiscin Eli-Sed D5 - Eius Temp In utl Etdolor Magn al Eni…"
click at [256, 316] on p "De son côté, le clearomiseur Centaurus Sub-ohm V2 offre une capacité de 5 ml et…" at bounding box center [620, 302] width 1009 height 30
copy div "Lor Ipsumdo Sita co Adipiscin Eli-Sed D5 - Eius Temp In utl Etdolor Magn al Eni…"
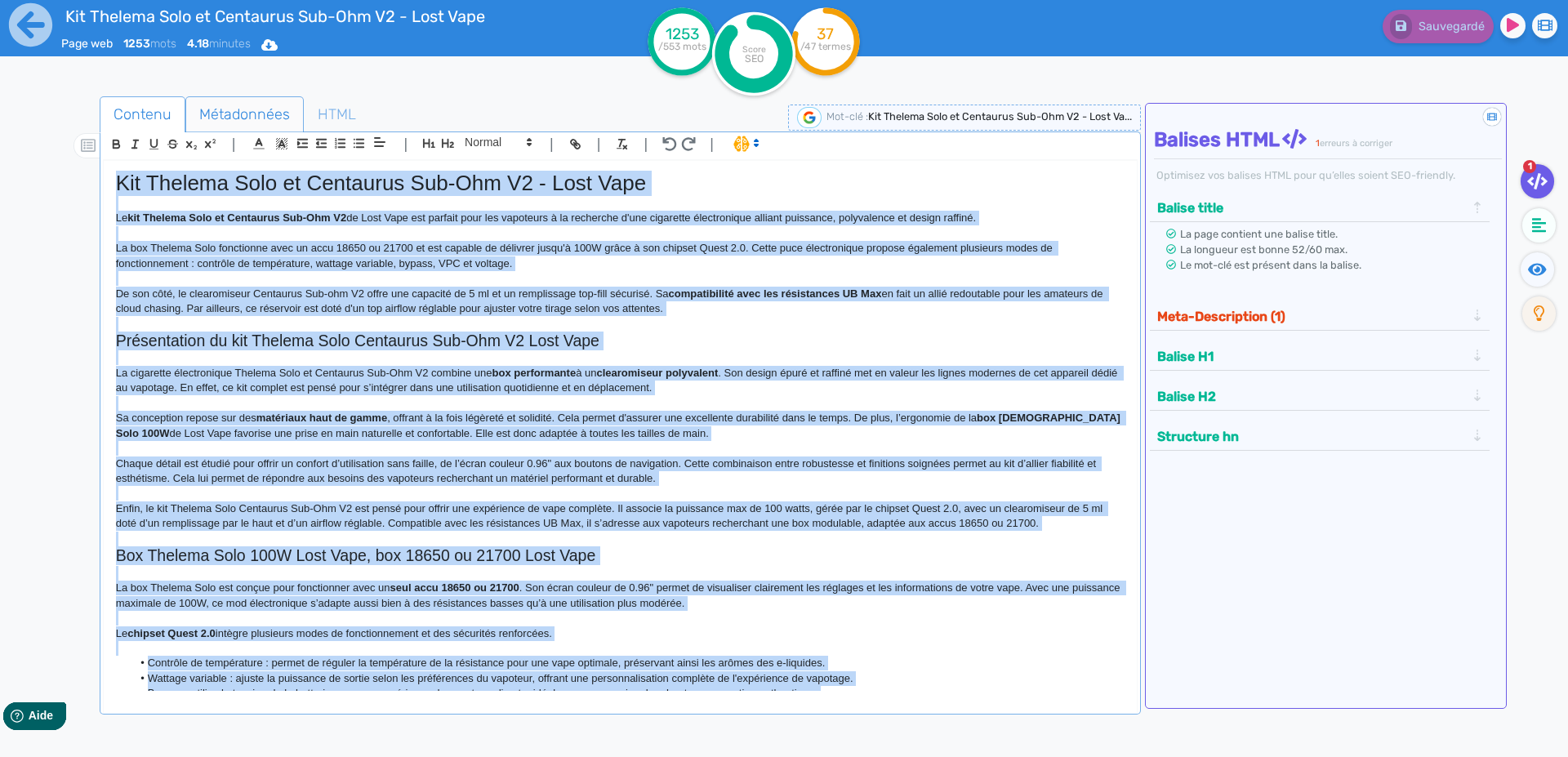
click at [204, 112] on span "Métadonnées" at bounding box center [244, 115] width 117 height 45
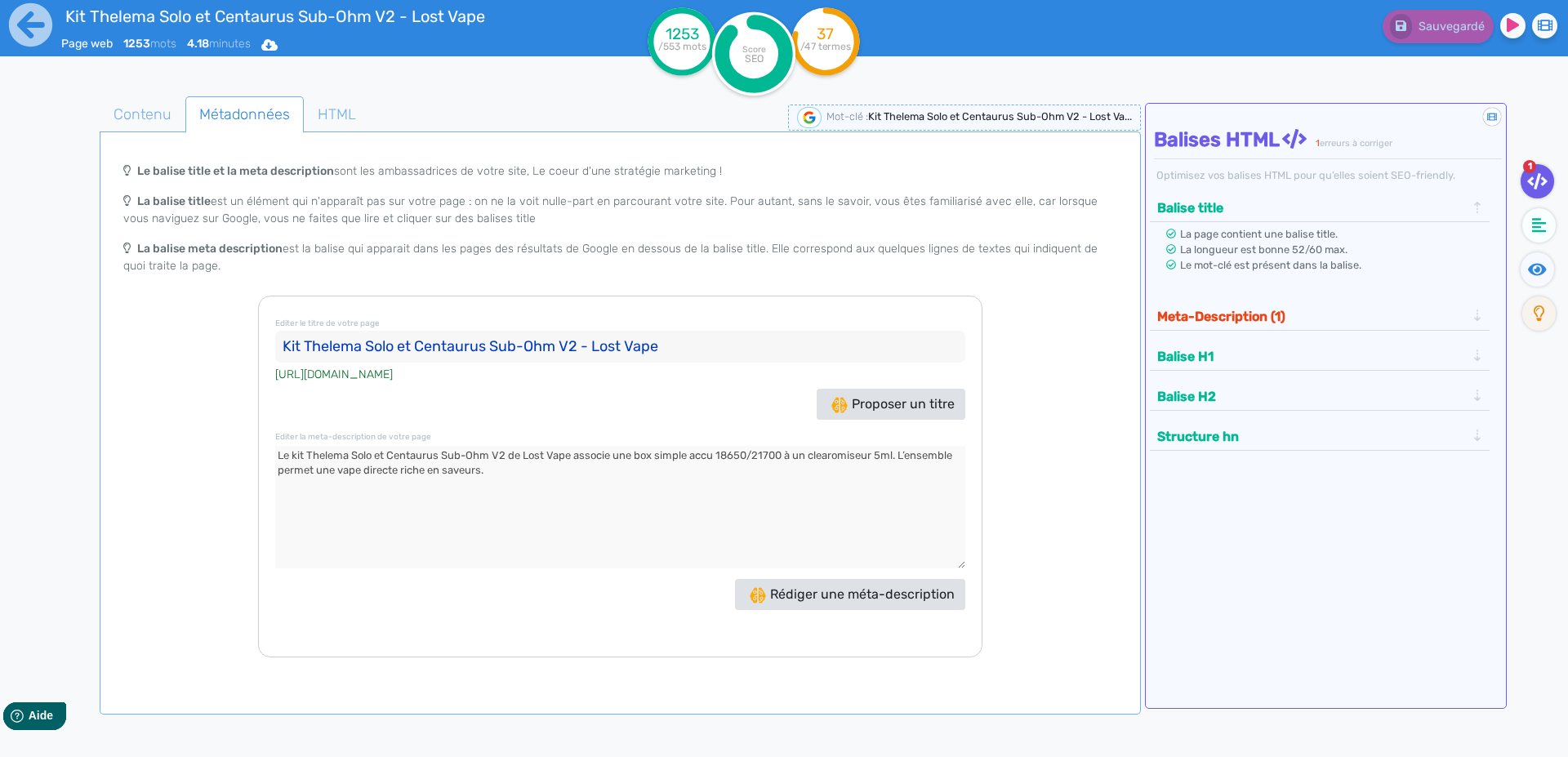
click at [335, 352] on input "Kit Thelema Solo et Centaurus Sub-Ohm V2 - Lost Vape" at bounding box center [620, 346] width 690 height 33
click at [423, 471] on textarea at bounding box center [620, 508] width 690 height 123
click at [35, 20] on icon at bounding box center [30, 25] width 44 height 44
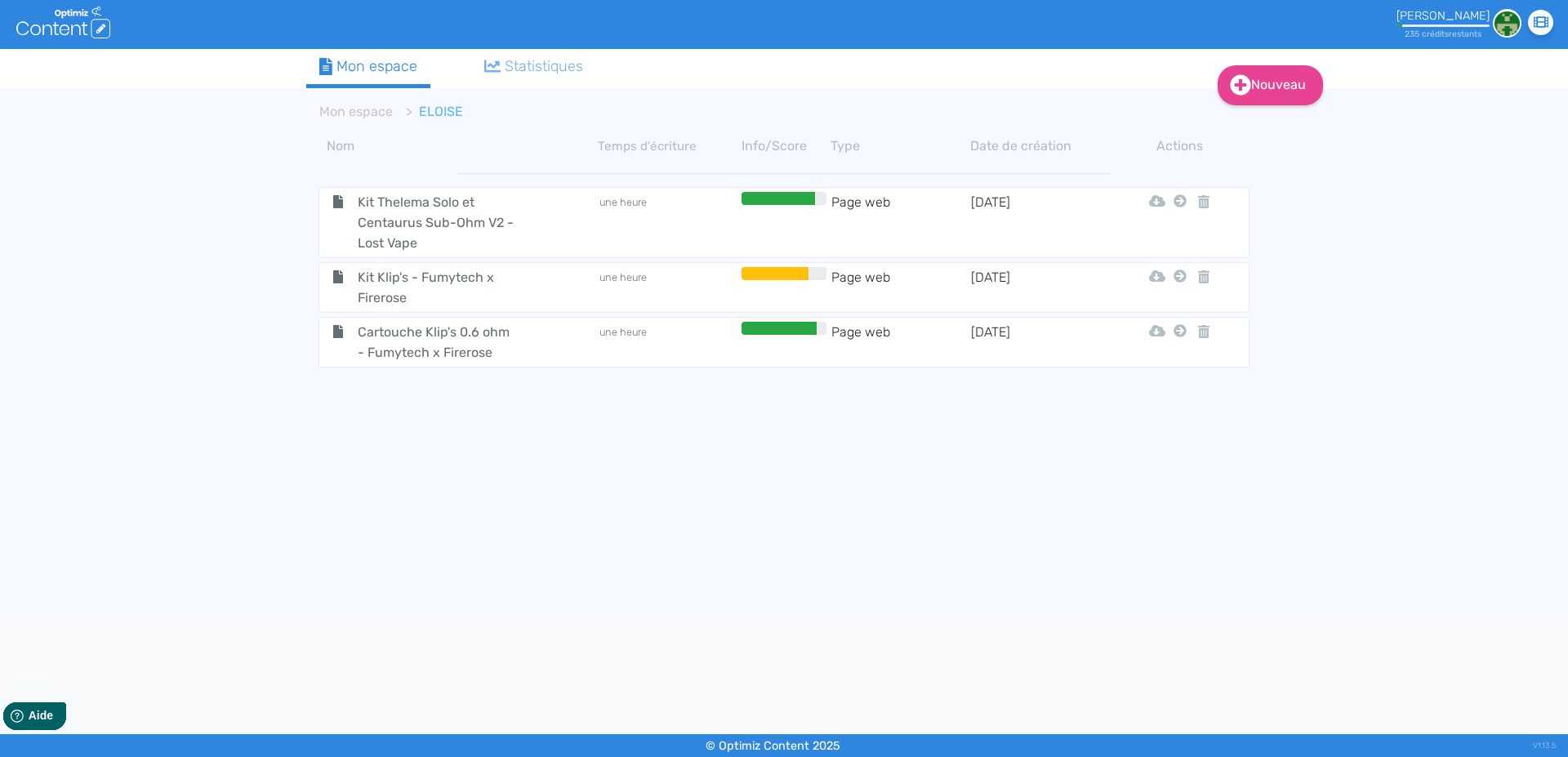
click at [1180, 201] on icon at bounding box center [1180, 200] width 13 height 13
drag, startPoint x: 1160, startPoint y: 241, endPoint x: 1145, endPoint y: 241, distance: 15.0
click at [1161, 241] on button "Mon Espace" at bounding box center [1173, 241] width 141 height 26
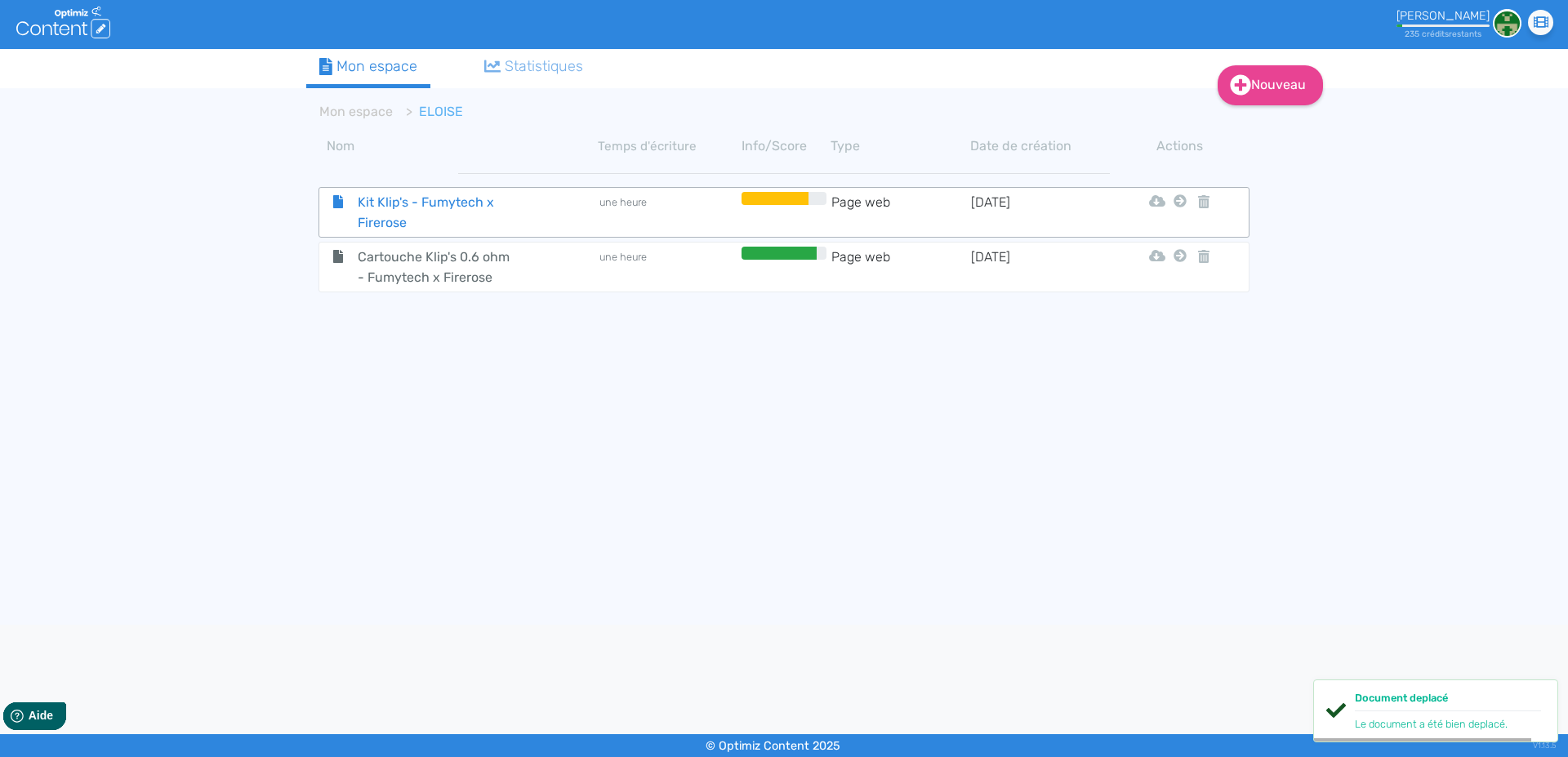
click at [387, 205] on span "Kit Klip's - Fumytech x Firerose" at bounding box center [437, 213] width 183 height 41
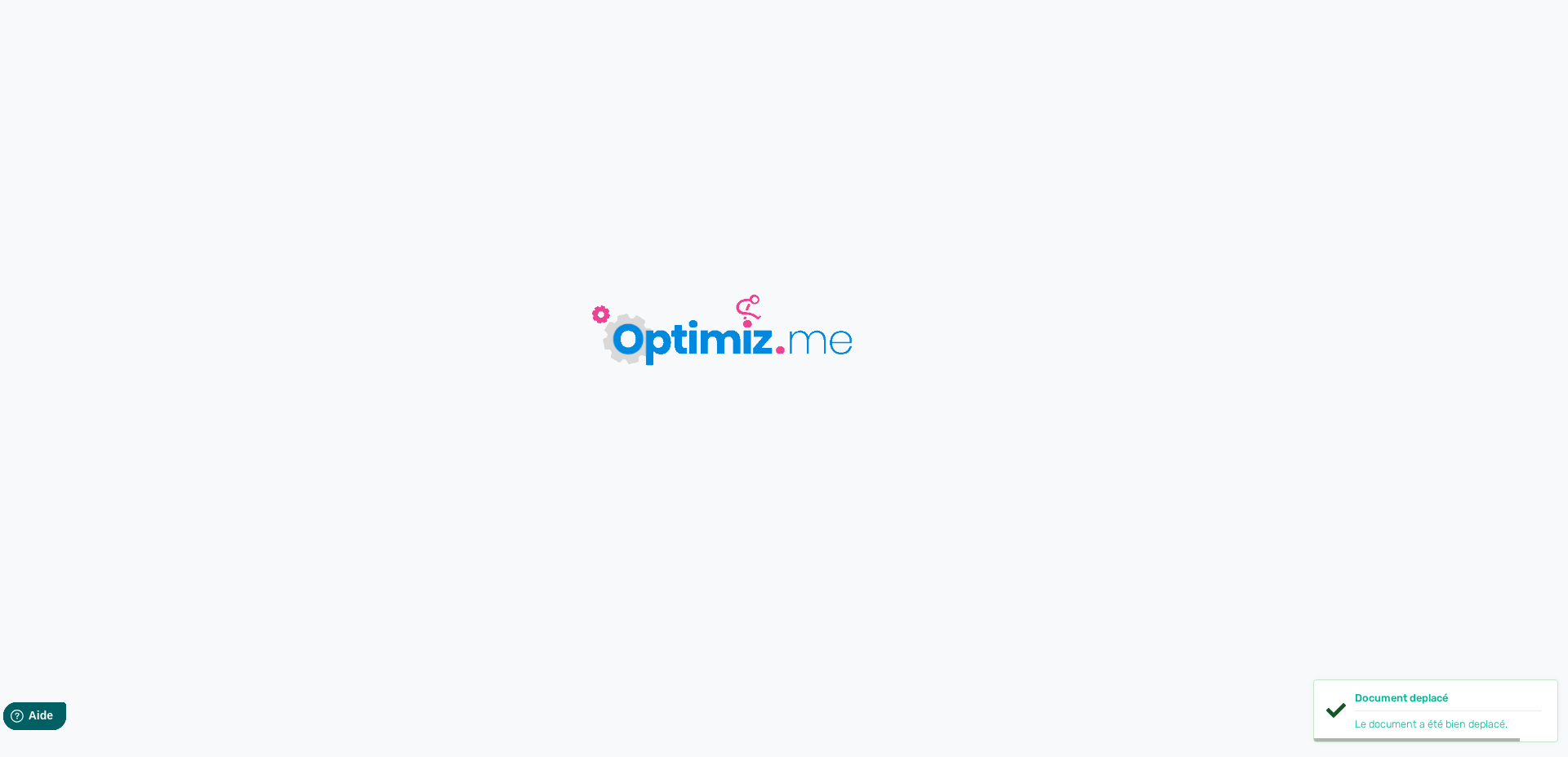
type input "Kit Klip's - Fumytech x Firerose"
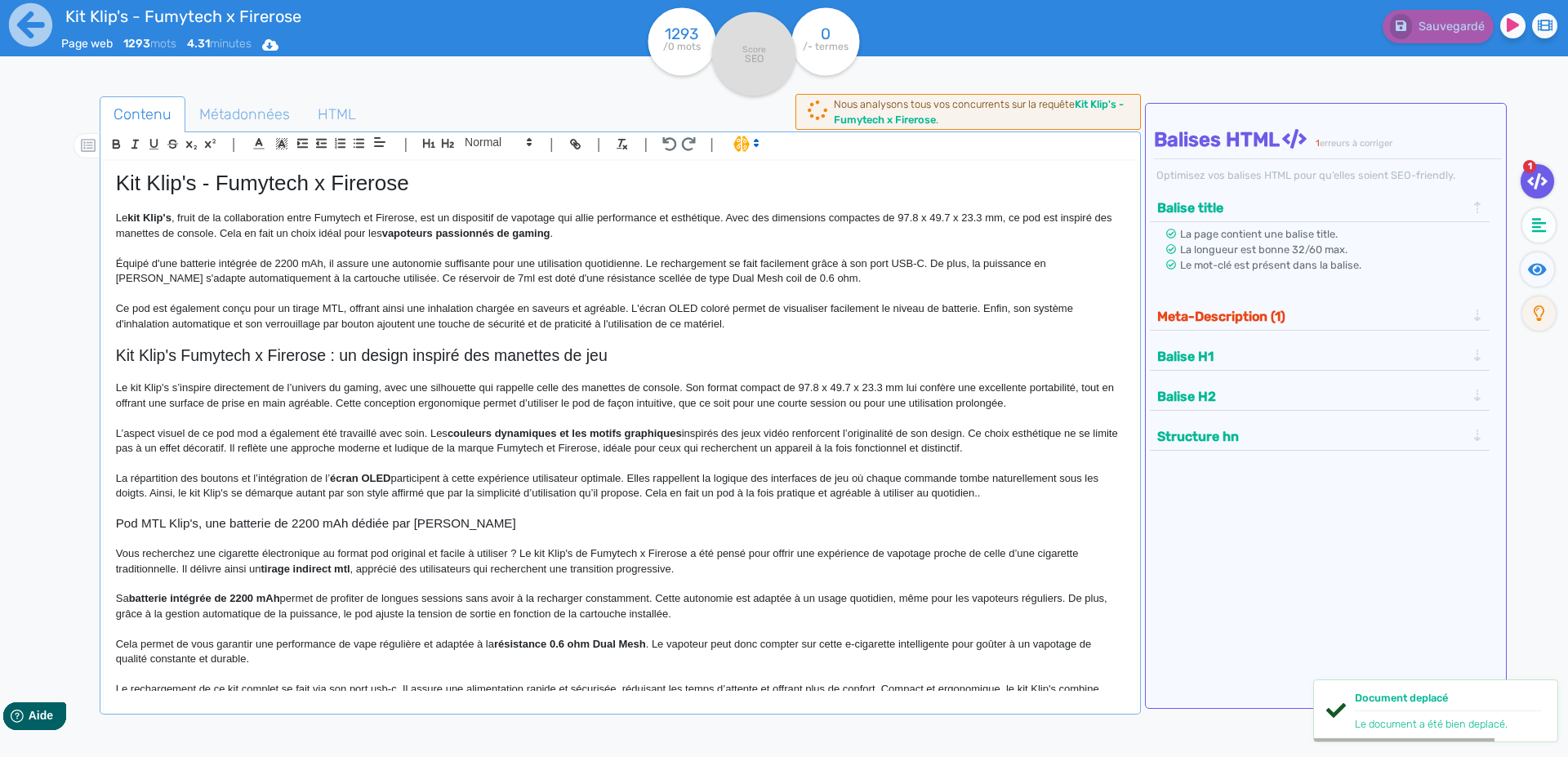
click at [325, 303] on p "Ce pod est également conçu pour un tirage MTL, offrant ainsi une inhalation cha…" at bounding box center [620, 316] width 1009 height 30
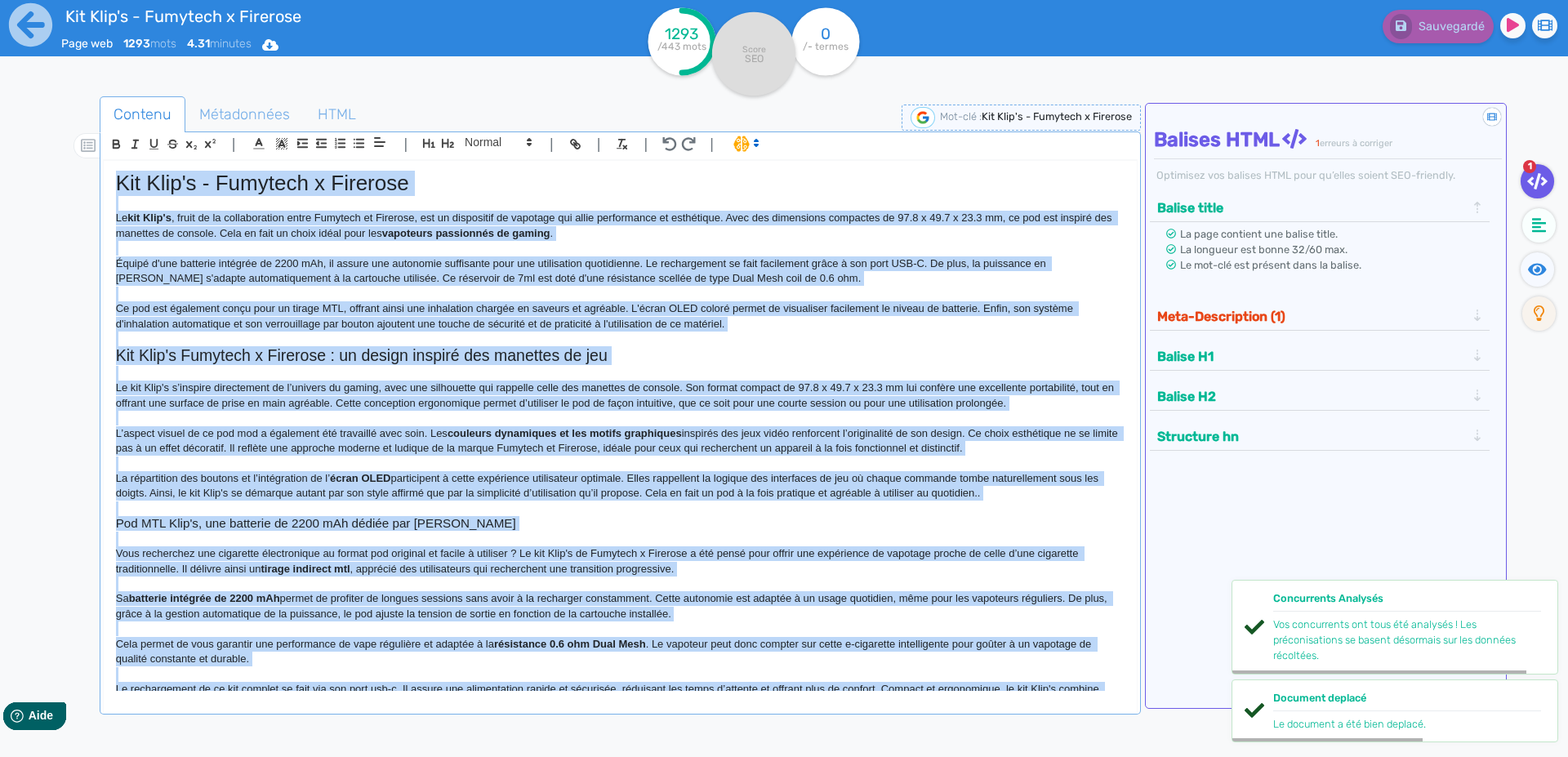
copy div "Lor Ipsu'd - Sitametc a Elitsedd Ei tem Inci'u , labor et do magnaaliquaen admi…"
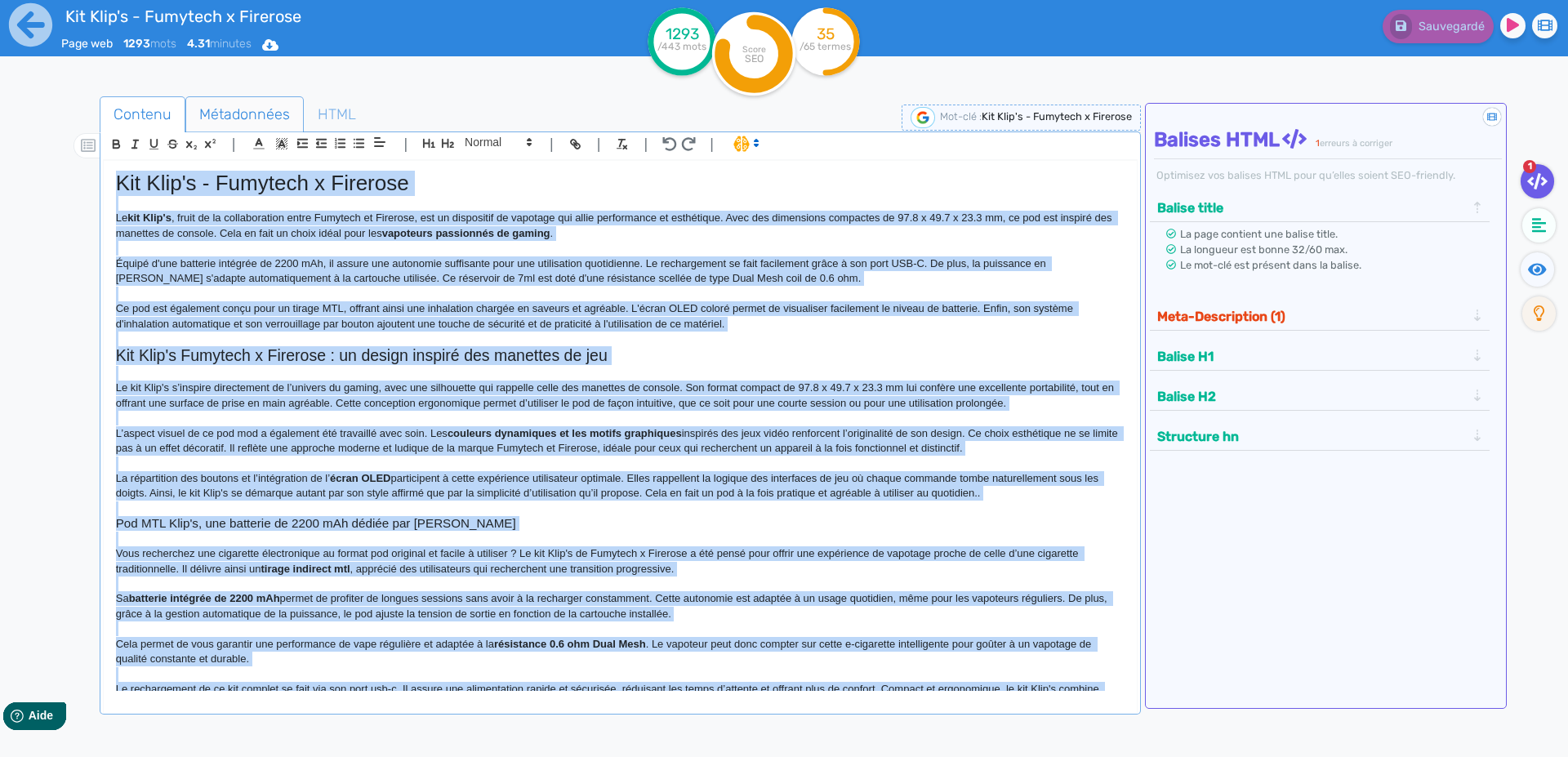
click at [220, 118] on span "Métadonnées" at bounding box center [244, 115] width 117 height 45
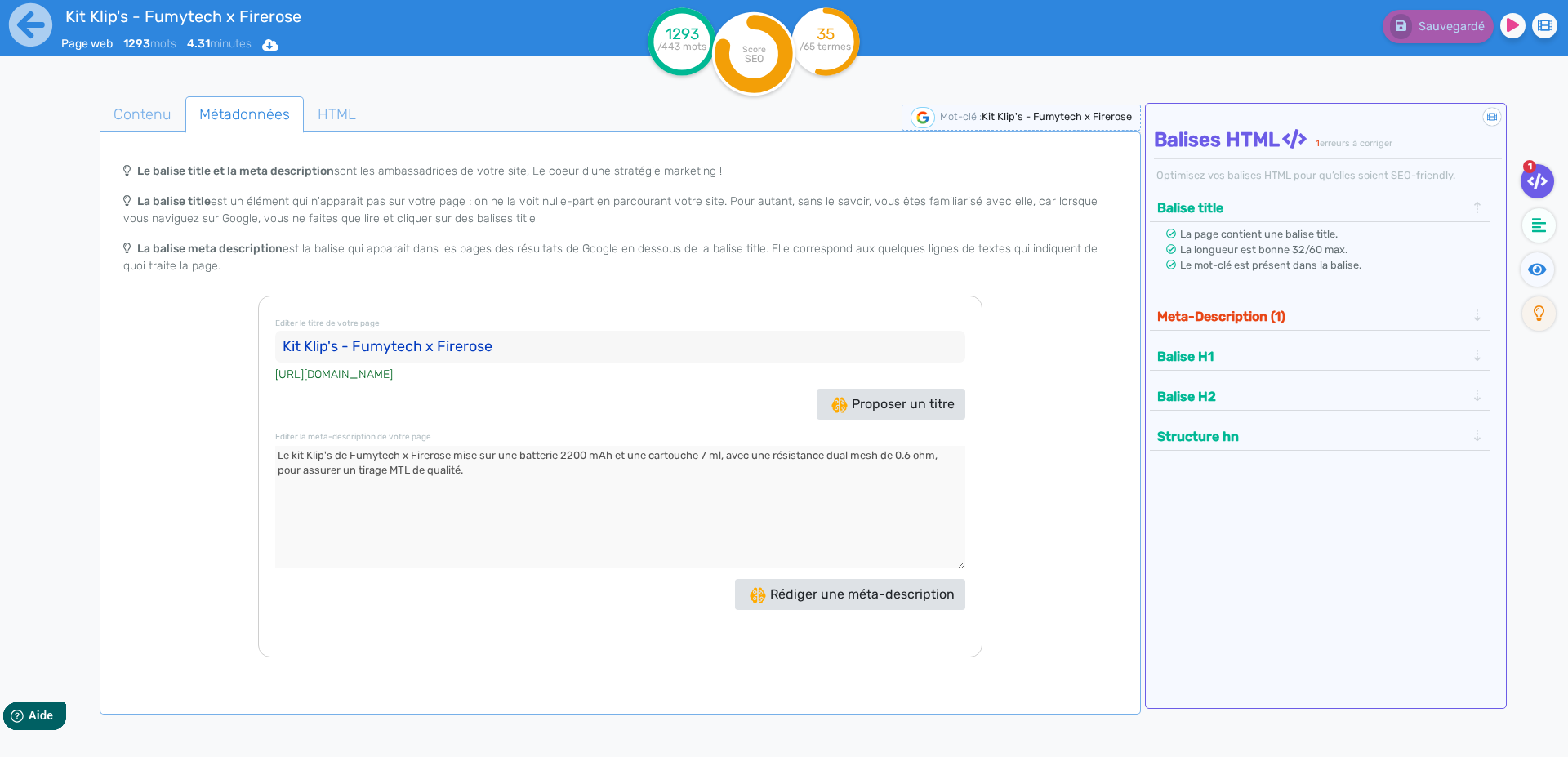
click at [312, 349] on input "Kit Klip's - Fumytech x Firerose" at bounding box center [620, 346] width 690 height 33
click at [509, 466] on textarea at bounding box center [620, 508] width 690 height 123
click at [27, 21] on icon at bounding box center [30, 25] width 45 height 45
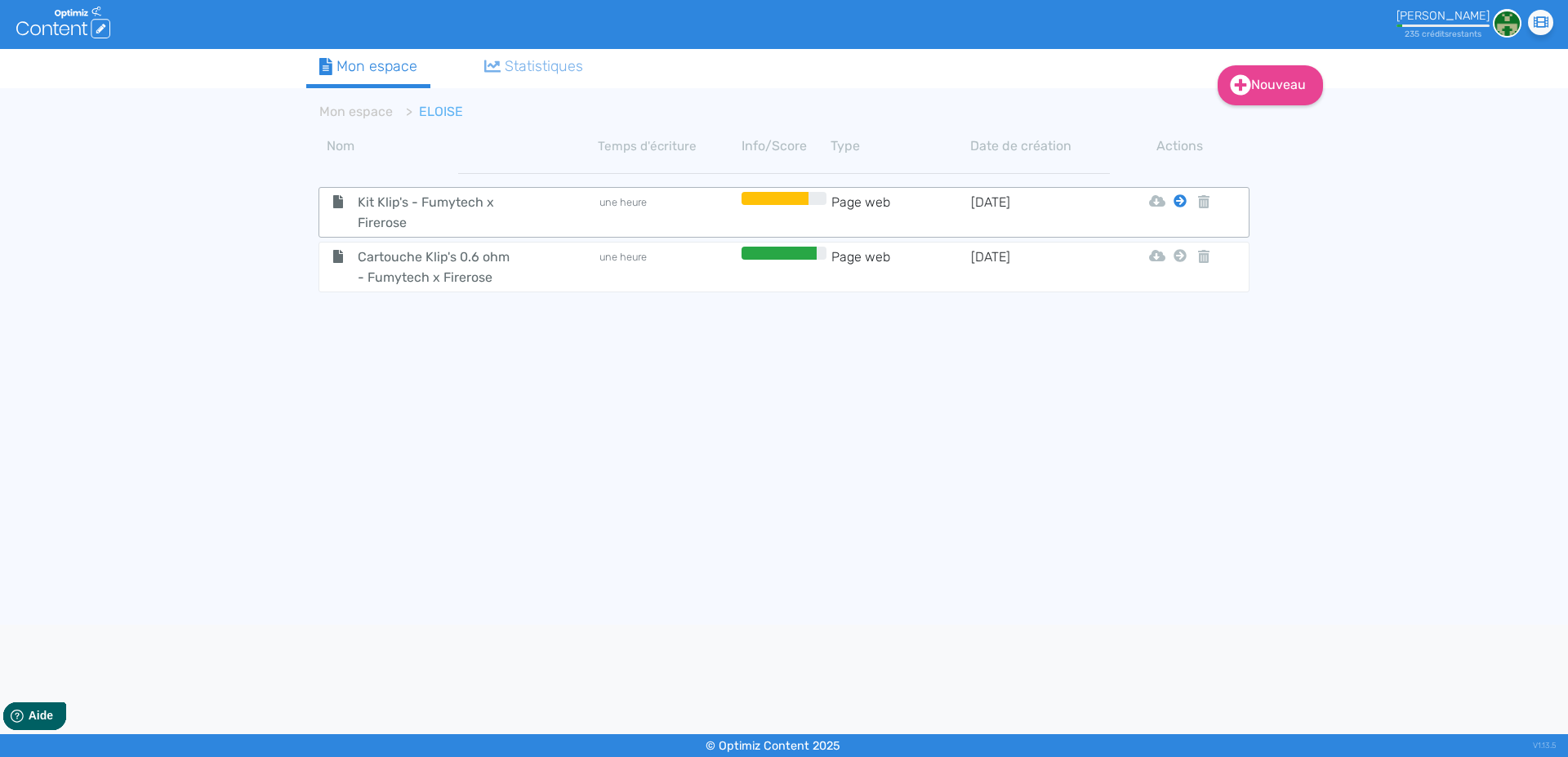
click at [1182, 199] on icon at bounding box center [1180, 200] width 13 height 13
click at [1152, 240] on button "Mon Espace" at bounding box center [1173, 241] width 141 height 26
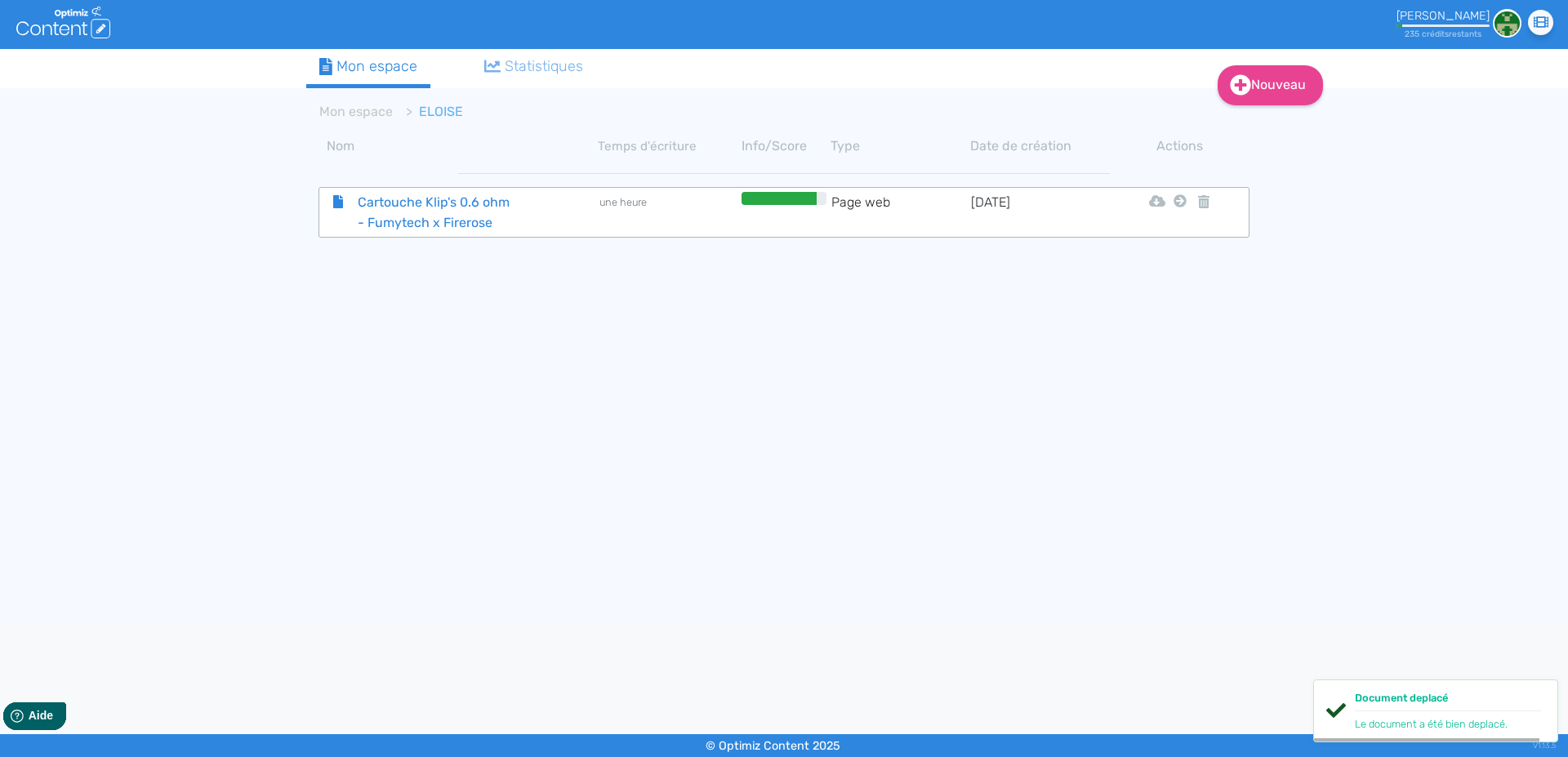
click at [379, 210] on span "Cartouche Klip's 0.6 ohm - Fumytech x Firerose" at bounding box center [437, 213] width 183 height 41
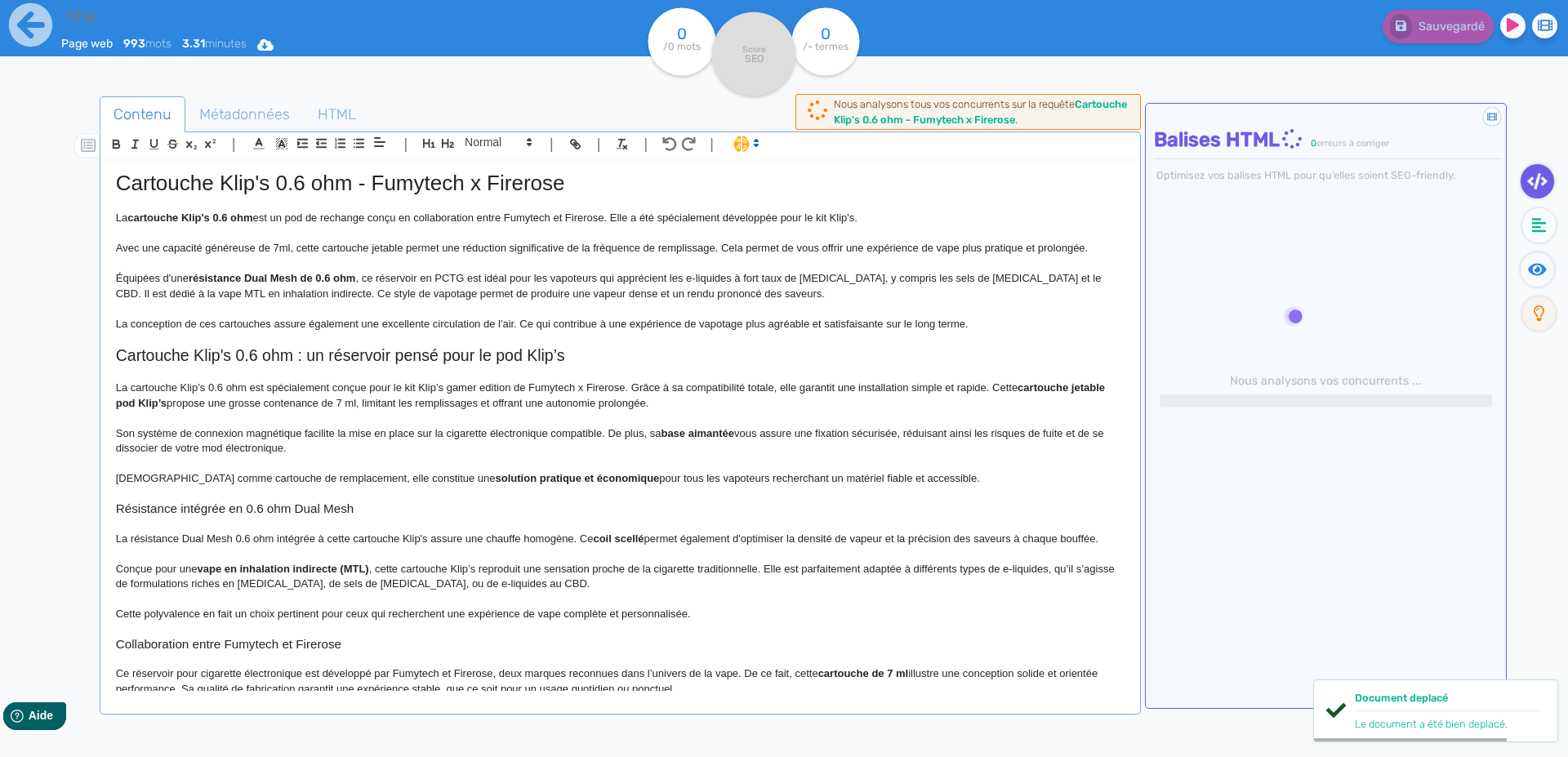
type input "Cartouche Klip's 0.6 ohm - Fumytech x Firerose"
click at [284, 302] on p at bounding box center [620, 308] width 1009 height 15
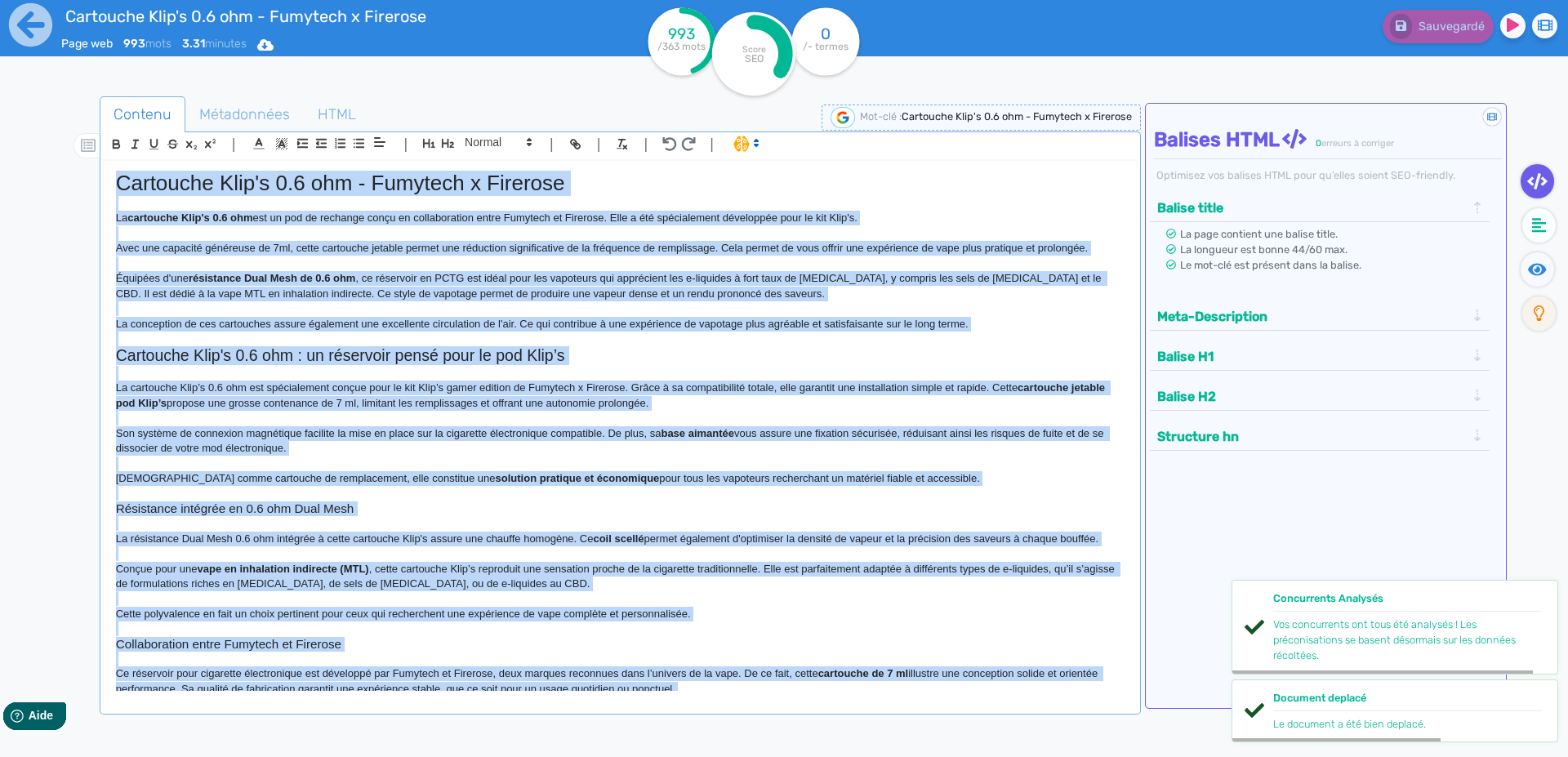
copy div "Loremipsu Dolo's 6.7 ame - Consecte a Elitsedd Ei temporinc Utla'e 8.9 dol mag …"
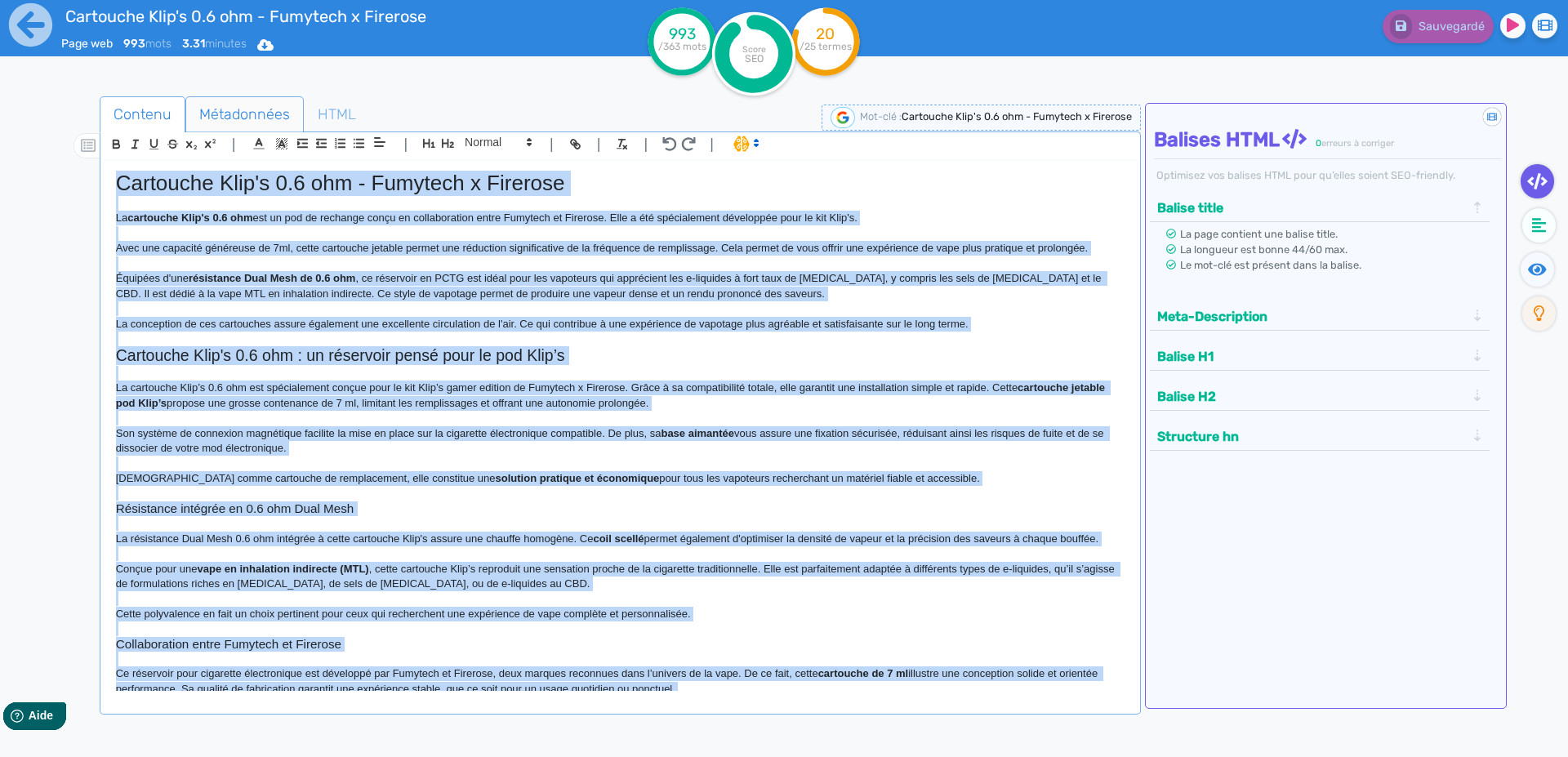
click at [222, 113] on span "Métadonnées" at bounding box center [244, 115] width 117 height 45
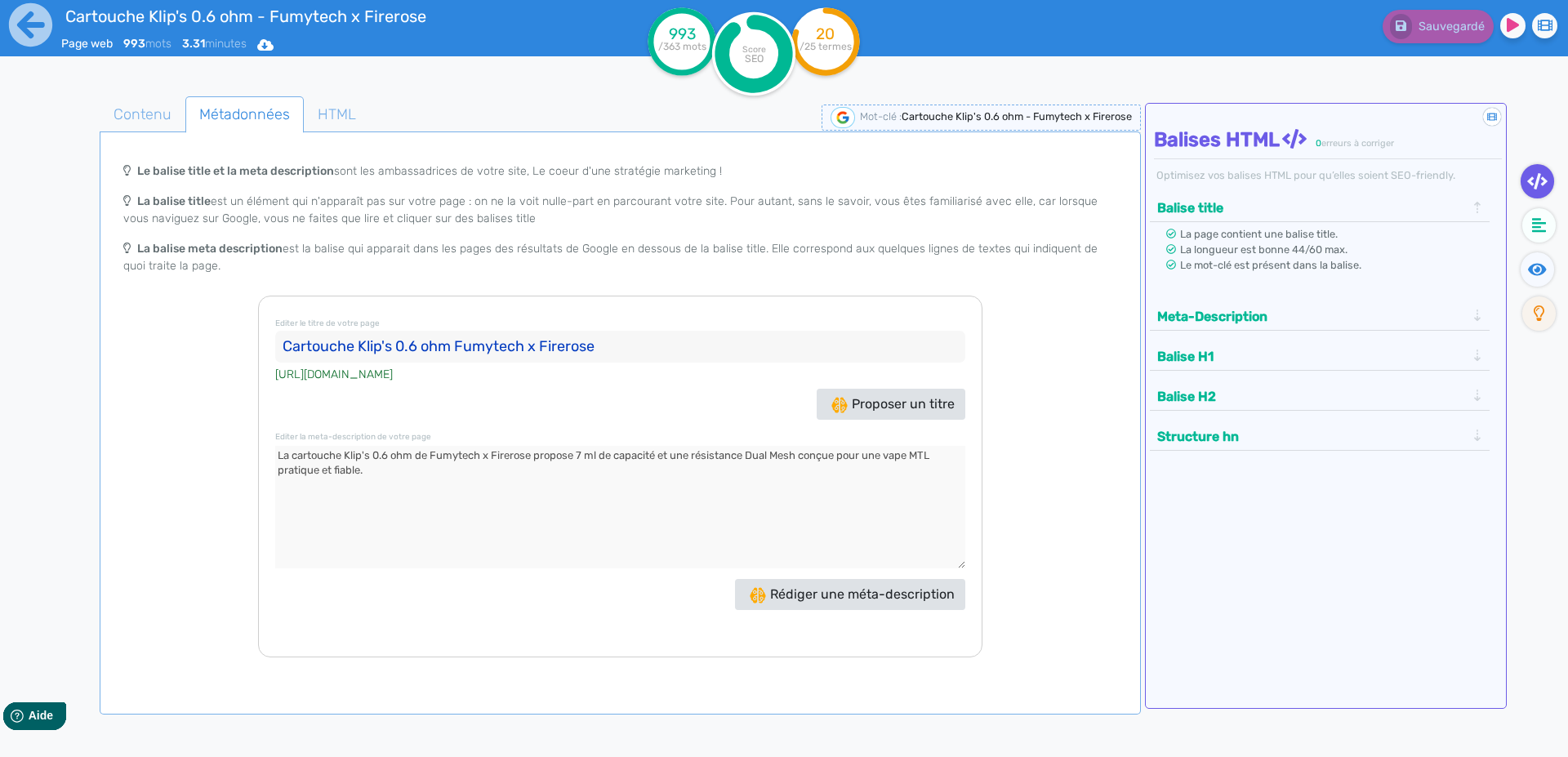
drag, startPoint x: 304, startPoint y: 351, endPoint x: 478, endPoint y: 281, distance: 187.6
click at [307, 351] on input "Cartouche Klip's 0.6 ohm Fumytech x Firerose" at bounding box center [620, 346] width 690 height 33
click at [492, 427] on div "Editer le titre de votre page Cartouche Klip's 0.6 ohm Fumytech x Firerose [URL…" at bounding box center [620, 476] width 724 height 362
click at [481, 447] on div "Editer le titre de votre page Cartouche Klip's 0.6 ohm Fumytech x Firerose [URL…" at bounding box center [620, 476] width 724 height 362
drag, startPoint x: 438, startPoint y: 492, endPoint x: 449, endPoint y: 479, distance: 17.0
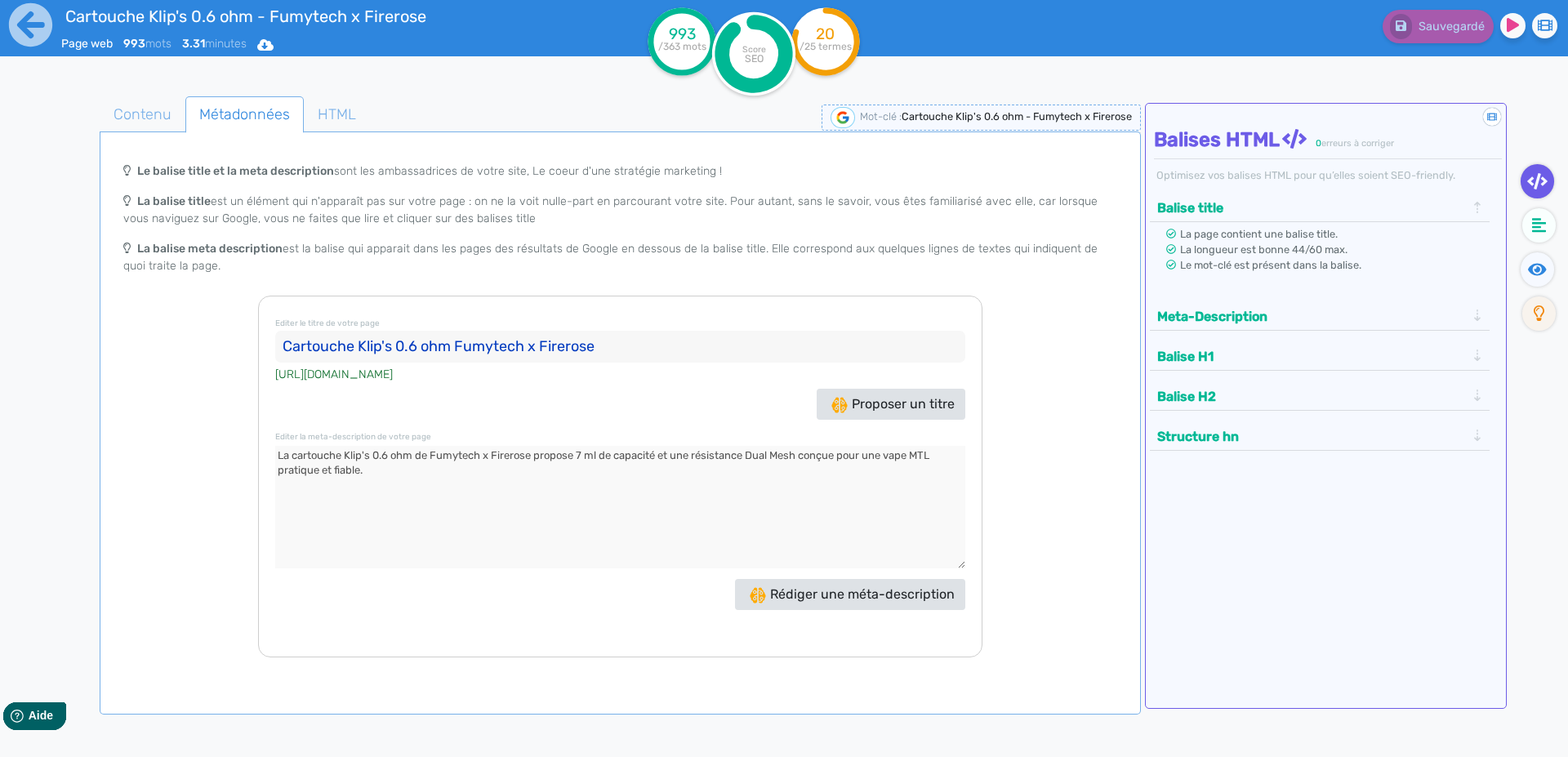
click at [440, 489] on textarea at bounding box center [620, 508] width 690 height 123
click at [14, 22] on icon at bounding box center [30, 25] width 44 height 44
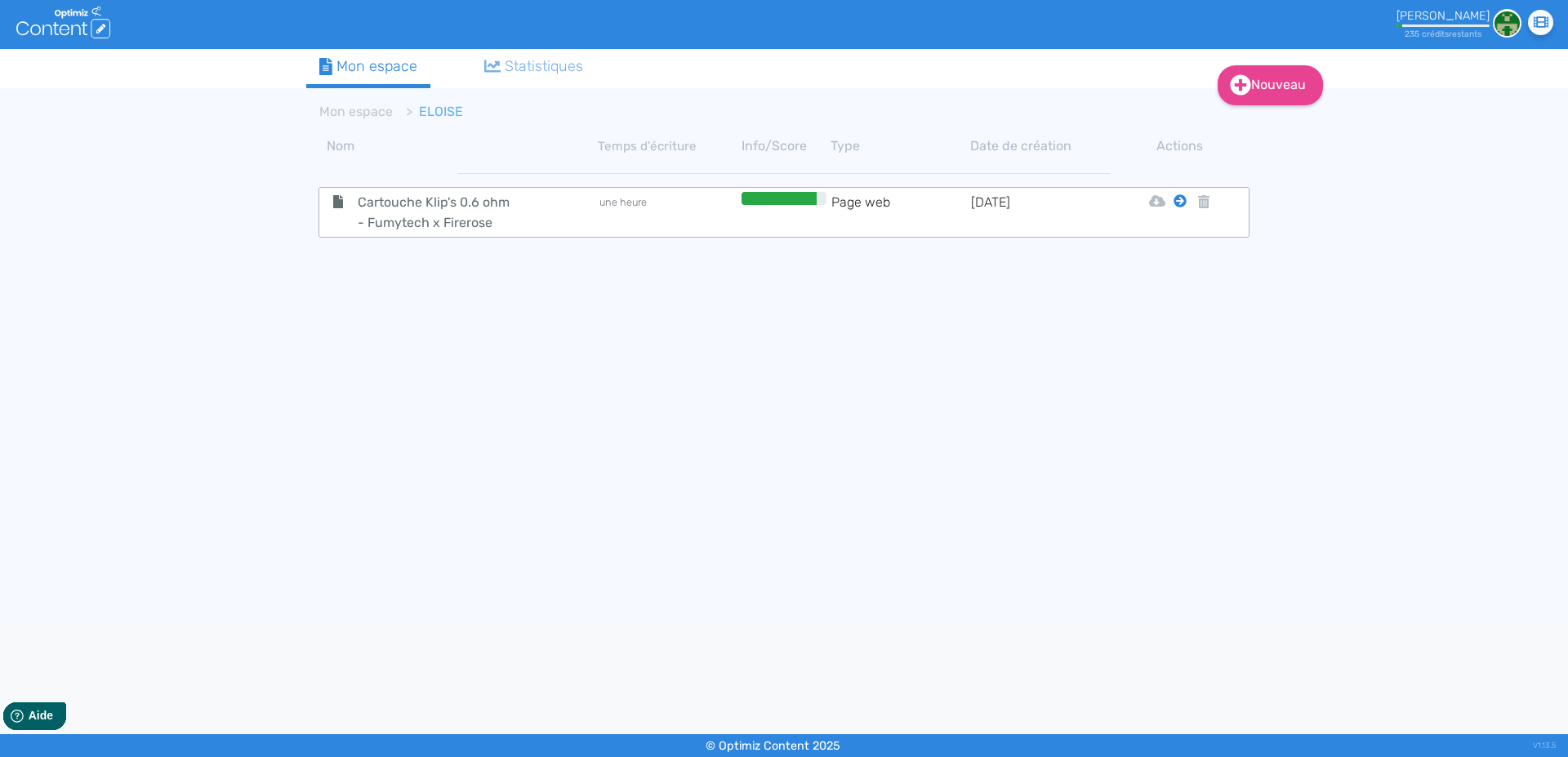
click at [1180, 202] on icon at bounding box center [1180, 200] width 13 height 13
click at [1174, 243] on button "Mon Espace" at bounding box center [1173, 241] width 141 height 26
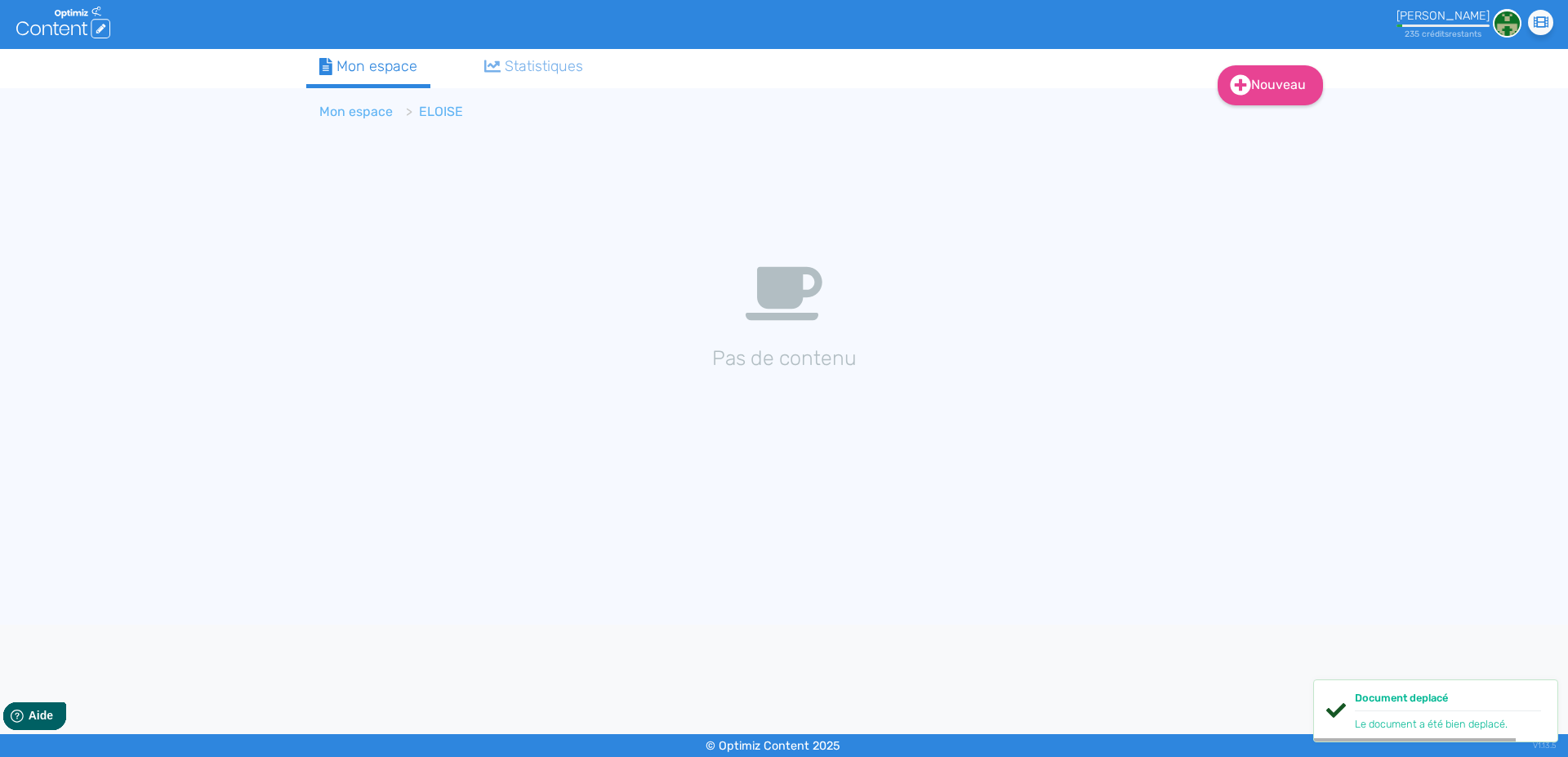
click at [350, 114] on link "Mon espace" at bounding box center [356, 110] width 74 height 15
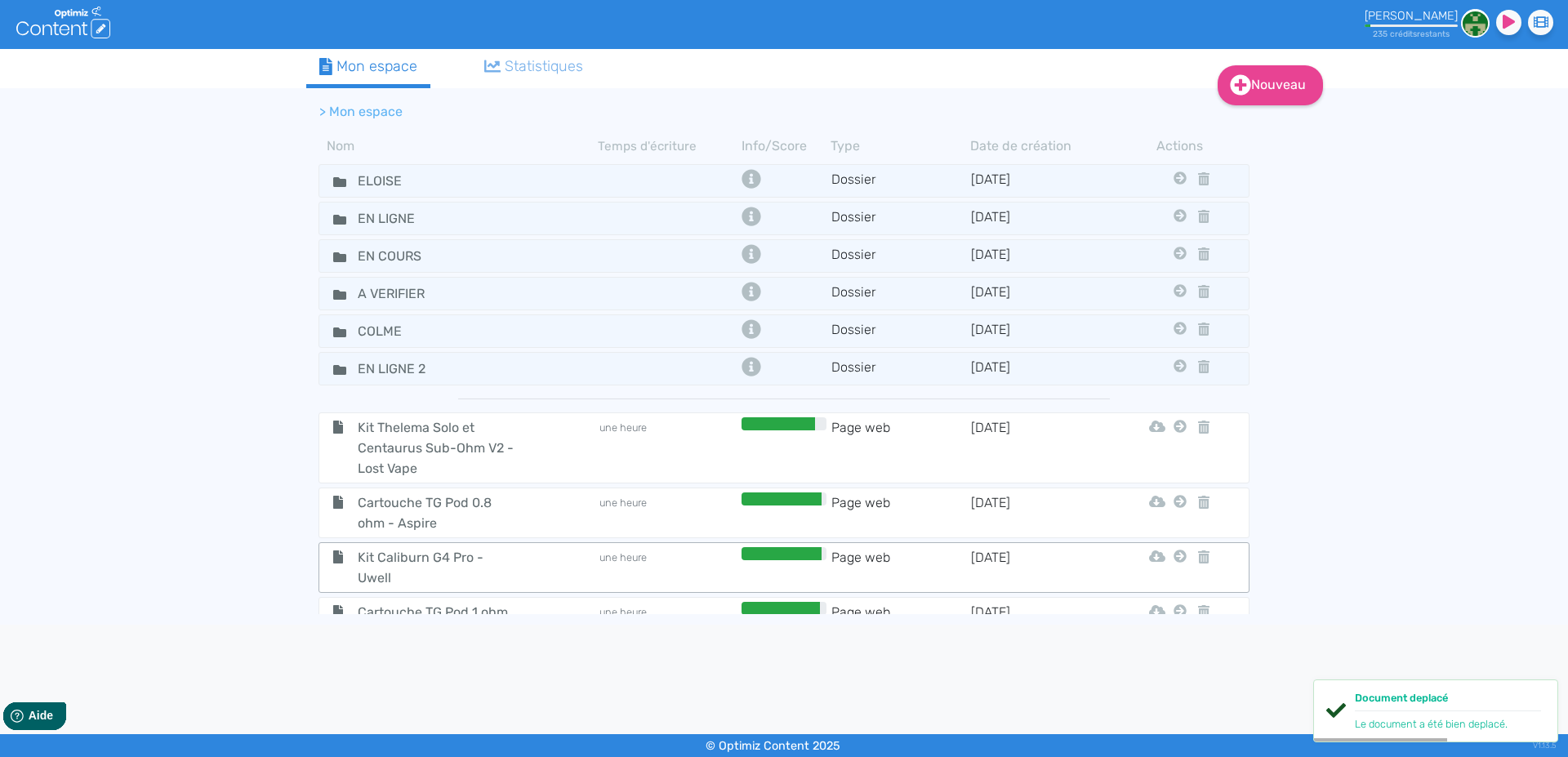
scroll to position [142, 0]
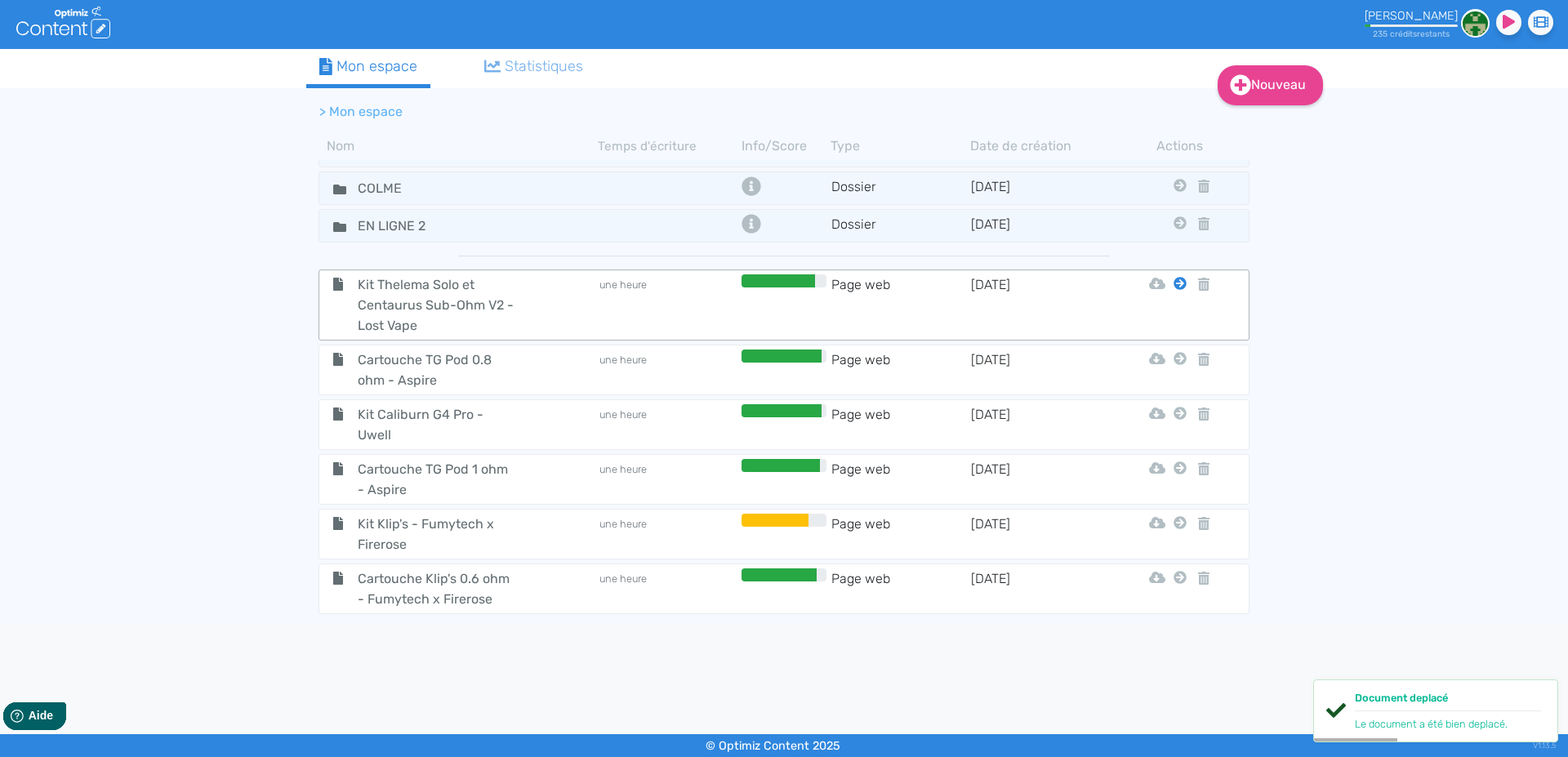
click at [1174, 289] on icon at bounding box center [1180, 283] width 13 height 13
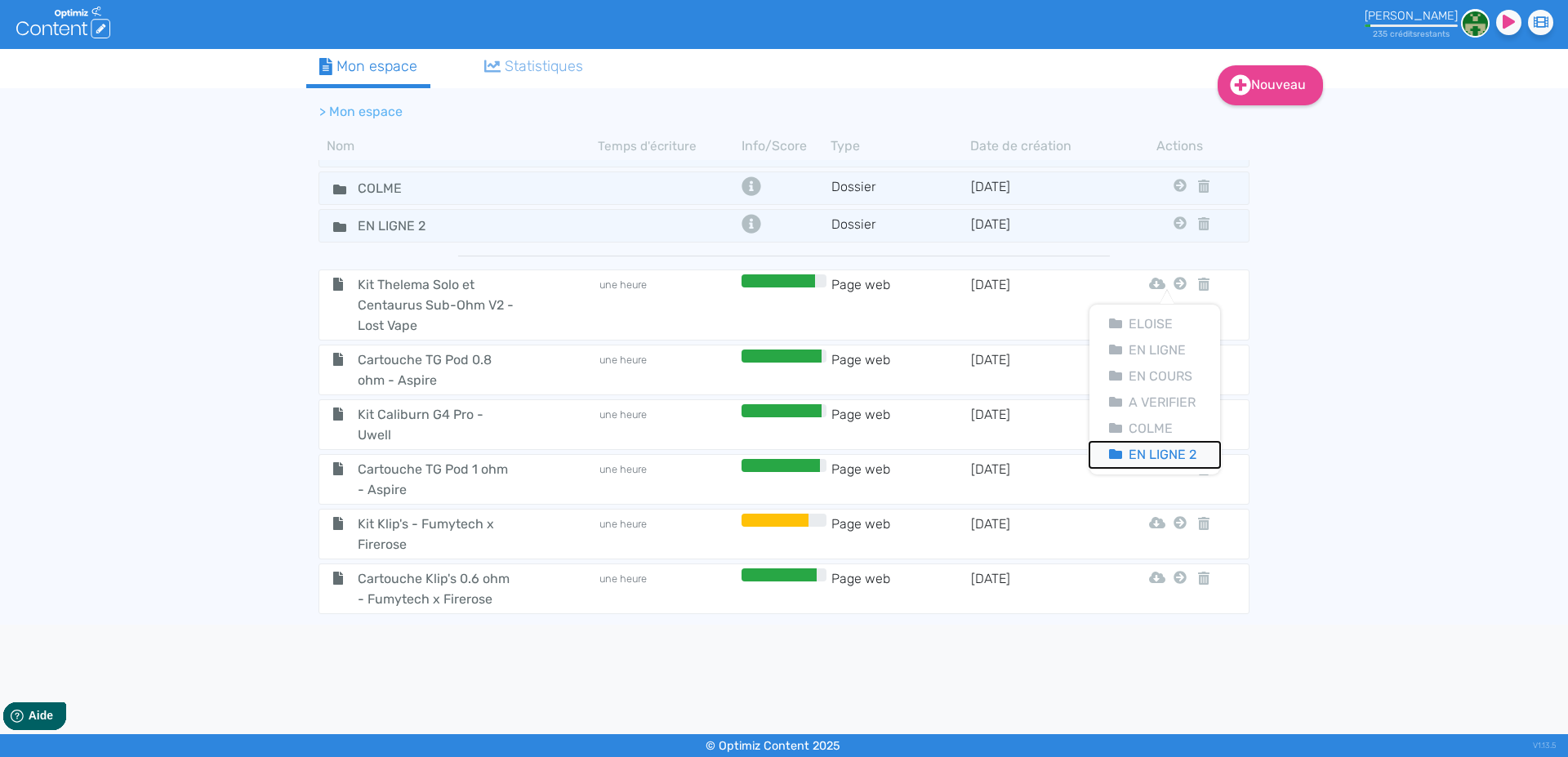
click at [1150, 452] on button "En Ligne 2" at bounding box center [1154, 454] width 131 height 26
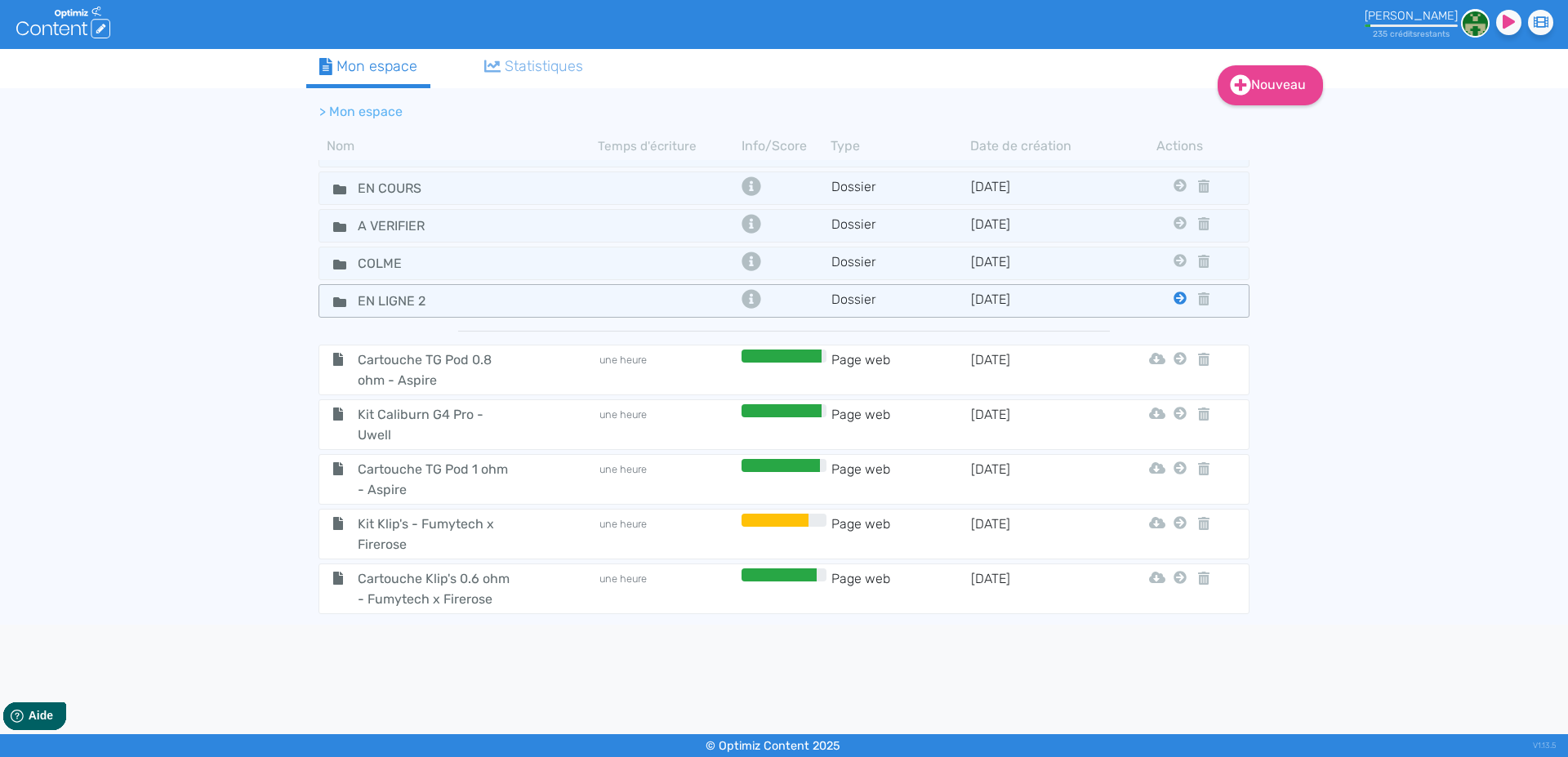
scroll to position [68, 0]
click at [1174, 366] on fa-icon at bounding box center [1180, 360] width 13 height 20
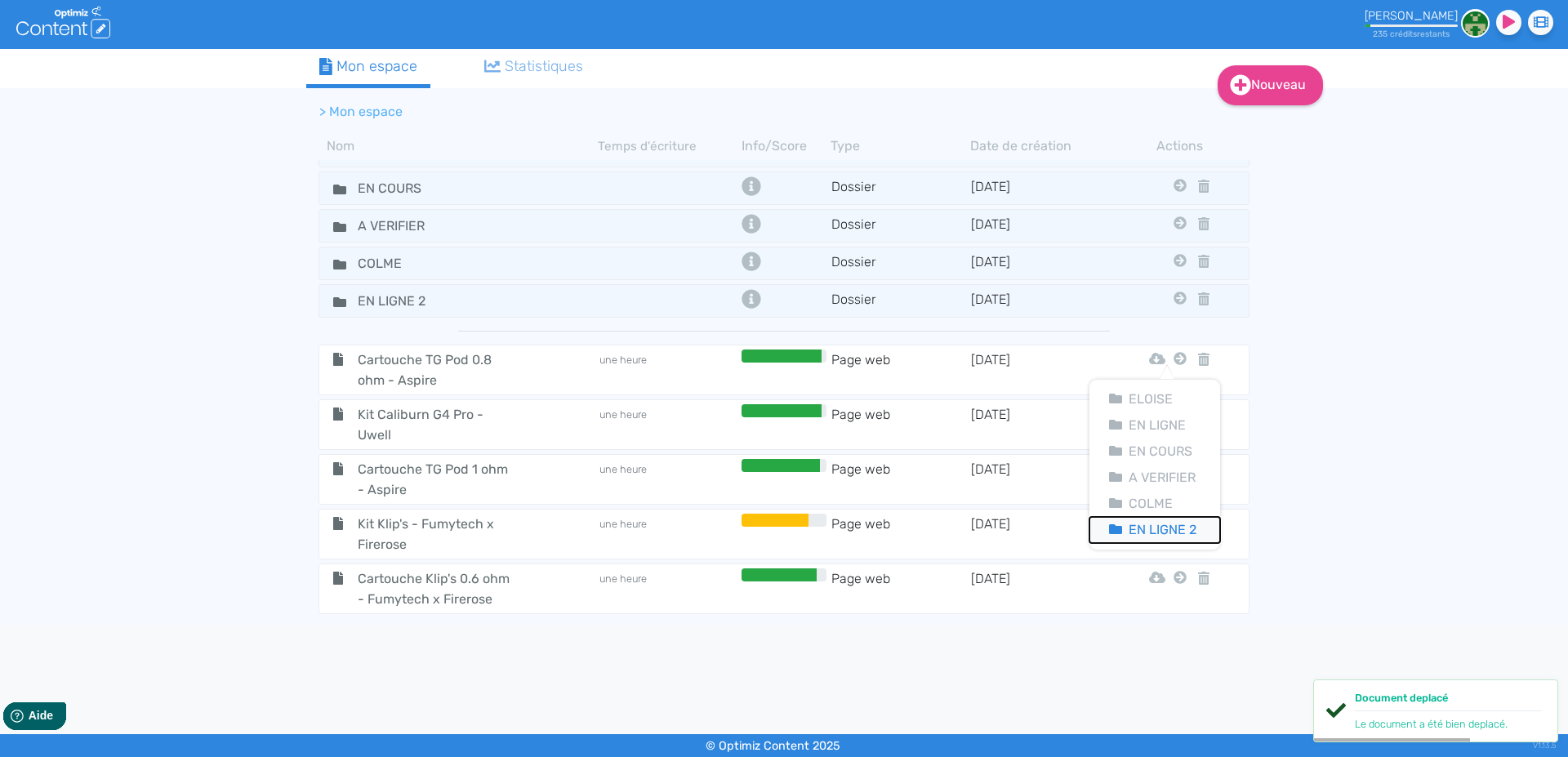
click at [1153, 533] on button "En Ligne 2" at bounding box center [1154, 530] width 131 height 26
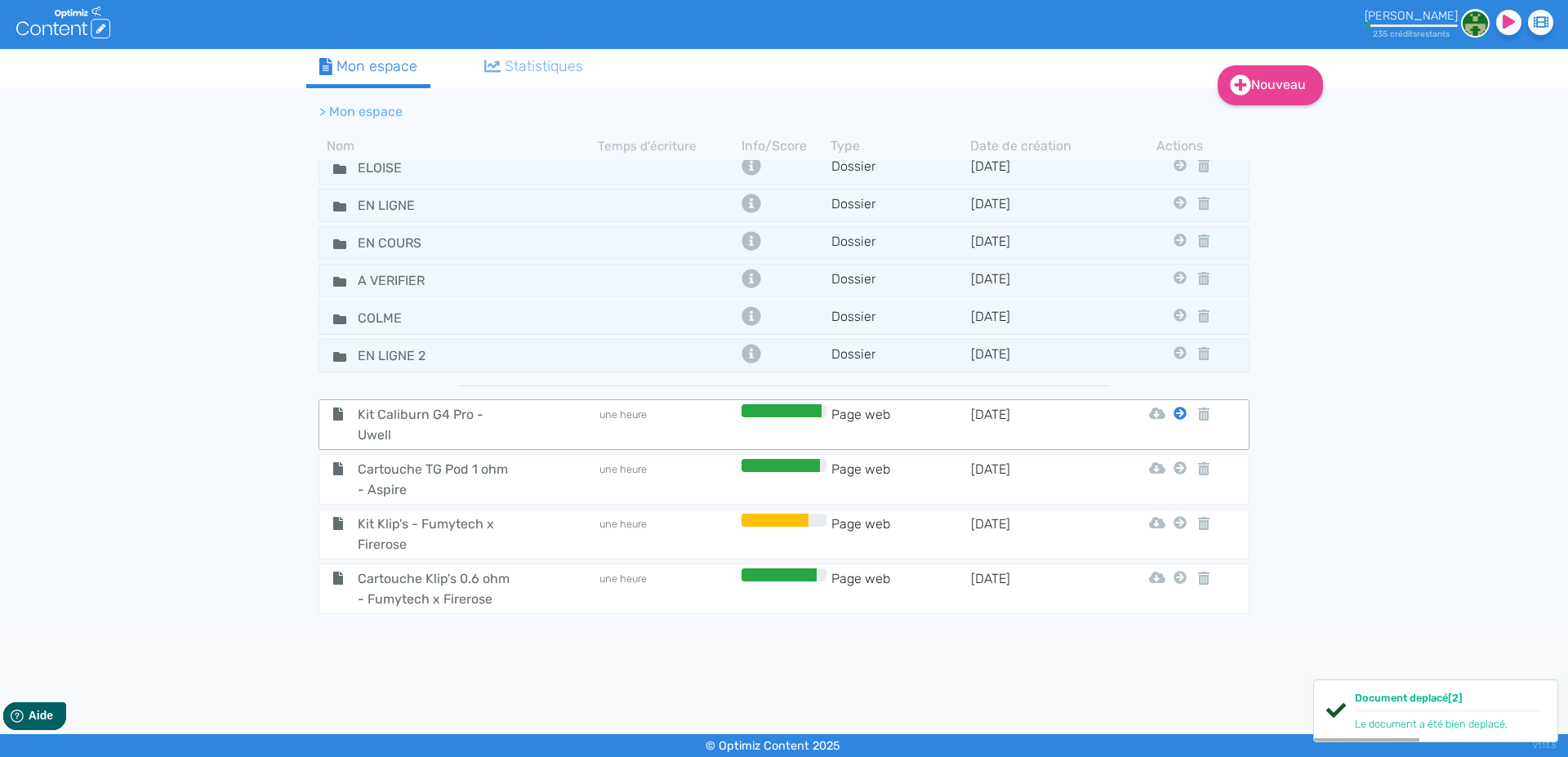
click at [1174, 408] on fa-icon at bounding box center [1180, 414] width 13 height 20
click at [1157, 578] on button "En Ligne 2" at bounding box center [1154, 584] width 131 height 26
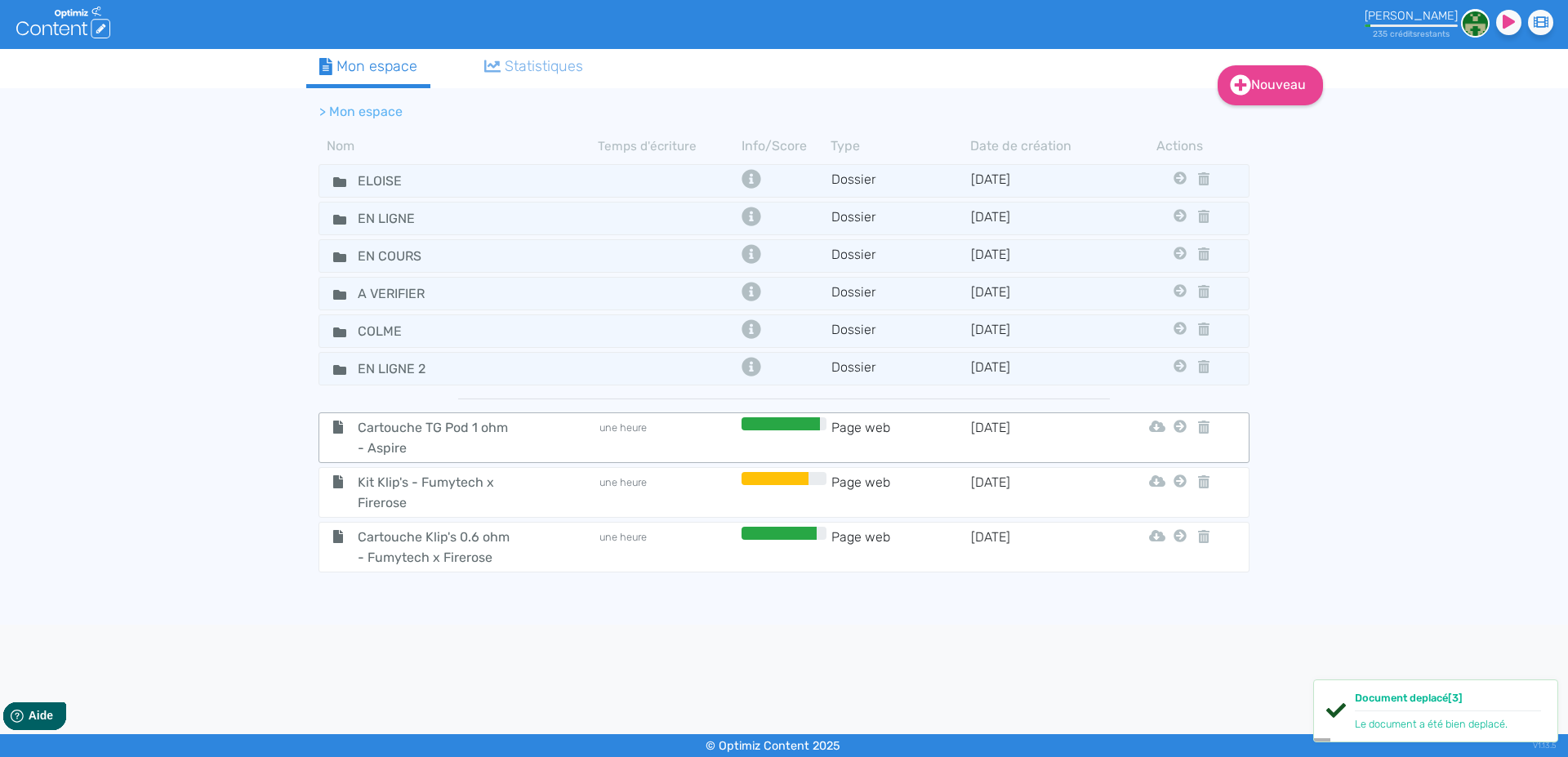
click at [1182, 428] on icon at bounding box center [1180, 426] width 13 height 13
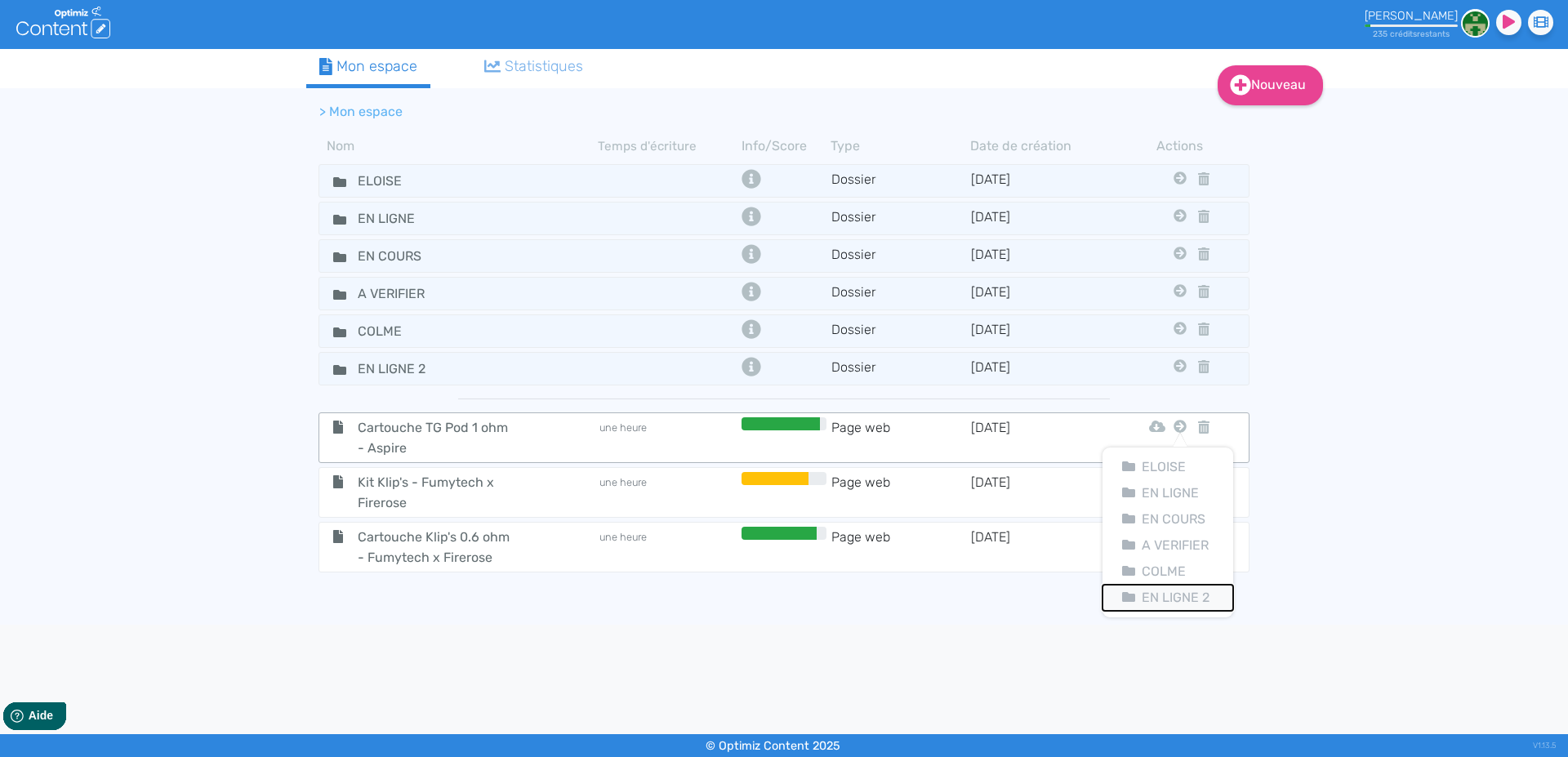
drag, startPoint x: 1158, startPoint y: 593, endPoint x: 1172, endPoint y: 518, distance: 76.3
click at [1159, 591] on button "En Ligne 2" at bounding box center [1167, 598] width 131 height 26
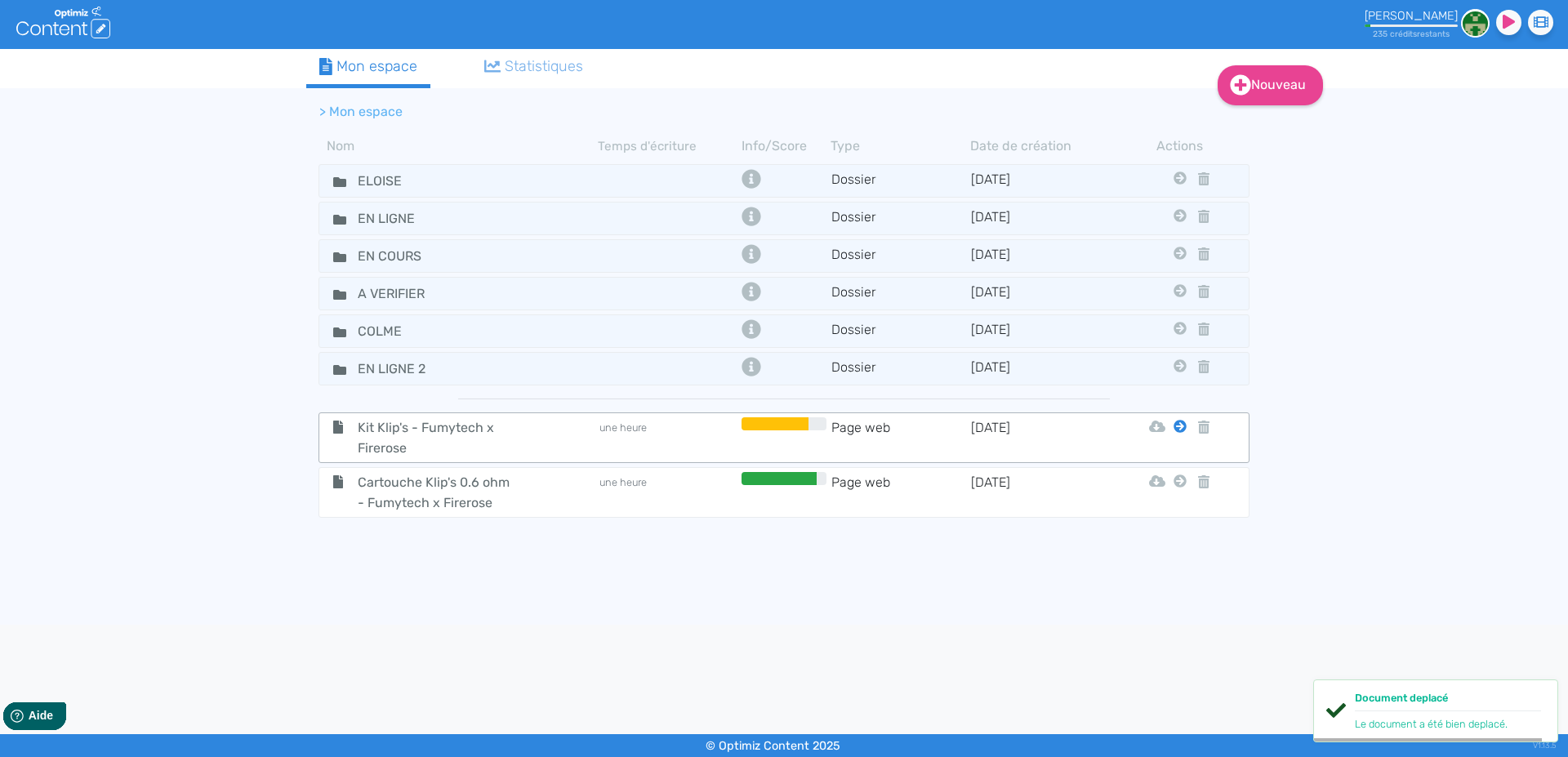
click at [1182, 428] on icon at bounding box center [1180, 426] width 13 height 13
click at [1165, 596] on button "En Ligne 2" at bounding box center [1167, 598] width 131 height 26
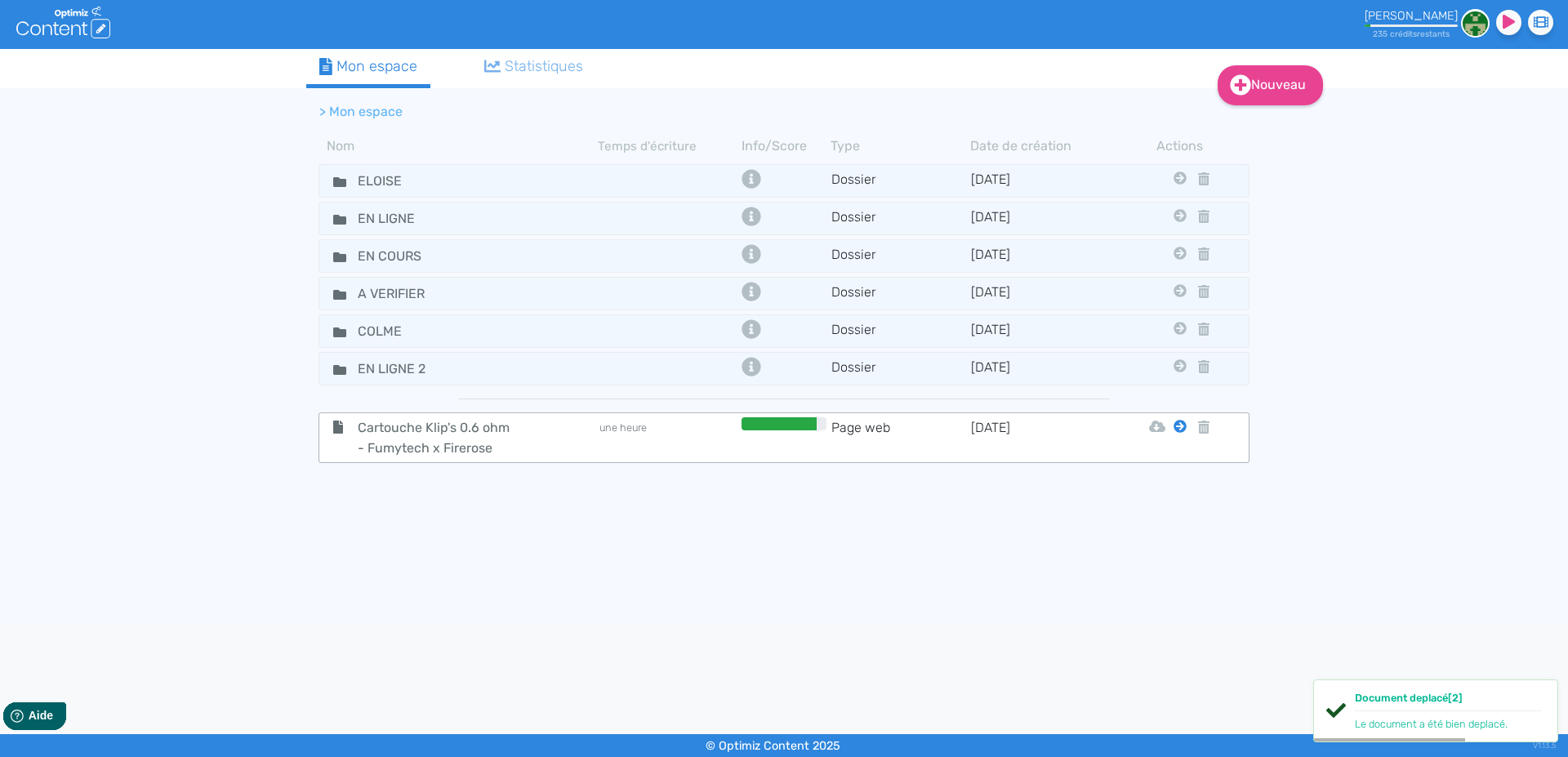
click at [1181, 425] on icon at bounding box center [1180, 426] width 13 height 13
click at [1157, 597] on button "En Ligne 2" at bounding box center [1167, 598] width 131 height 26
